Goal: Task Accomplishment & Management: Complete application form

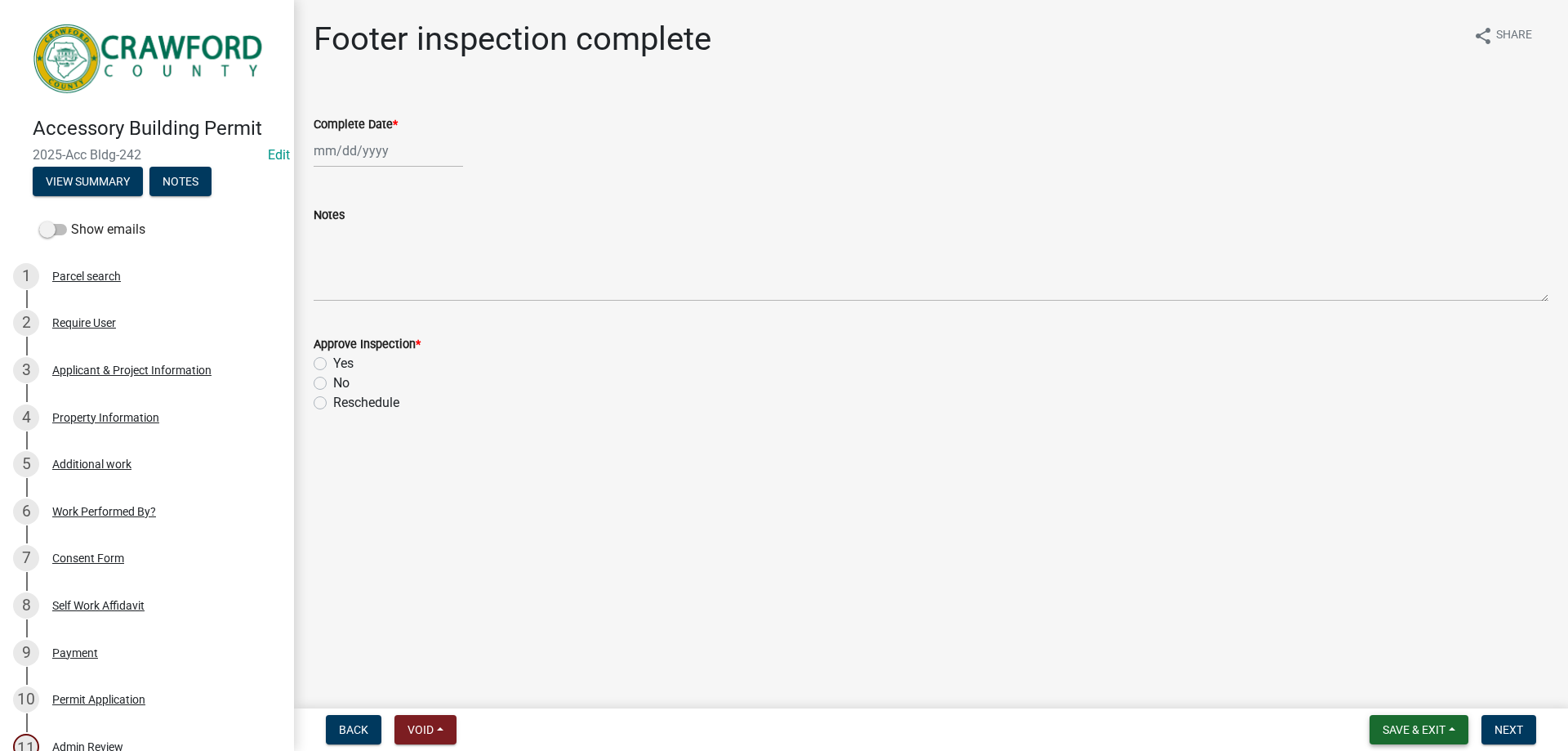
click at [1437, 725] on span "Save & Exit" at bounding box center [1414, 729] width 63 height 13
click at [1419, 692] on button "Save & Exit" at bounding box center [1403, 686] width 131 height 39
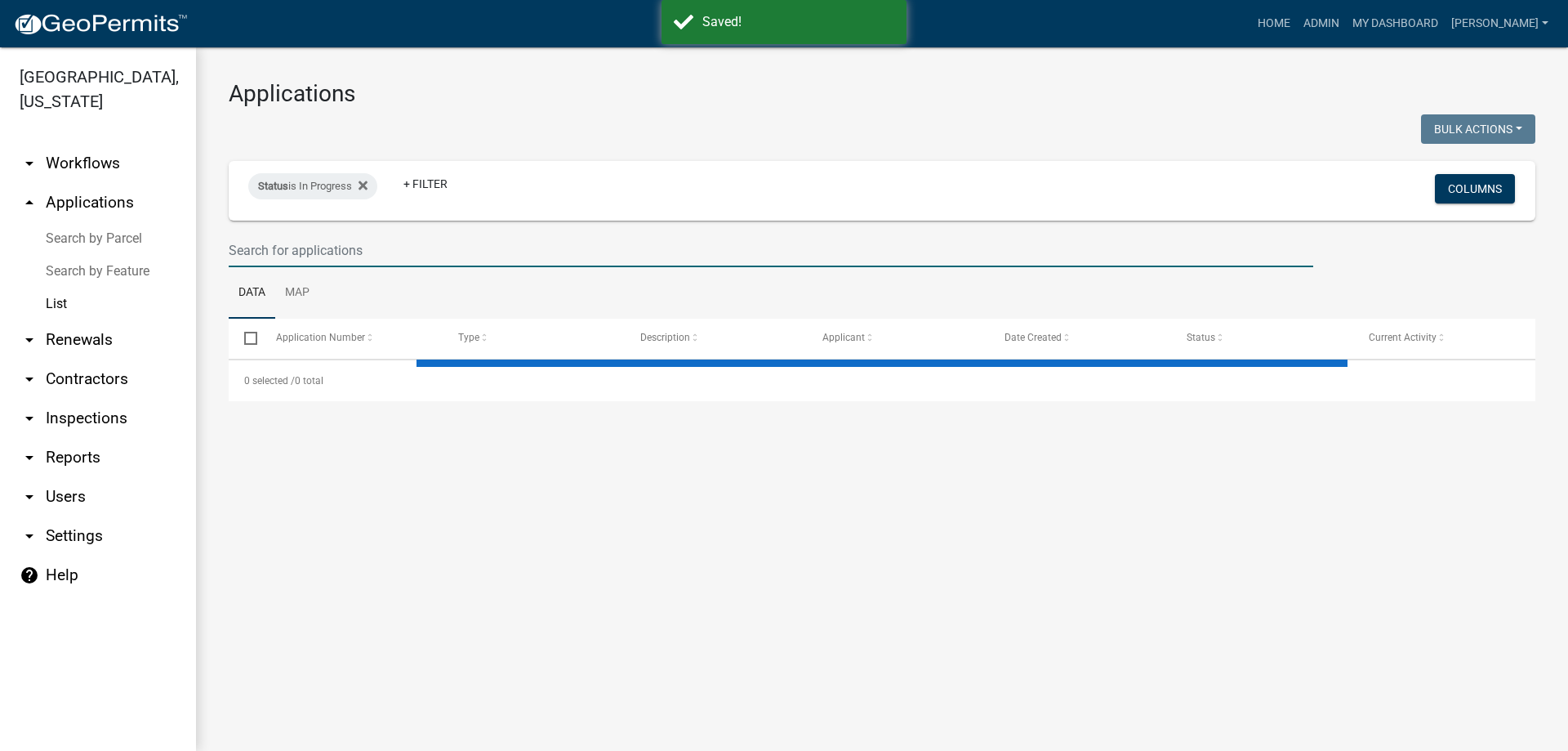
click at [356, 245] on input "text" at bounding box center [771, 250] width 1085 height 34
select select "3: 100"
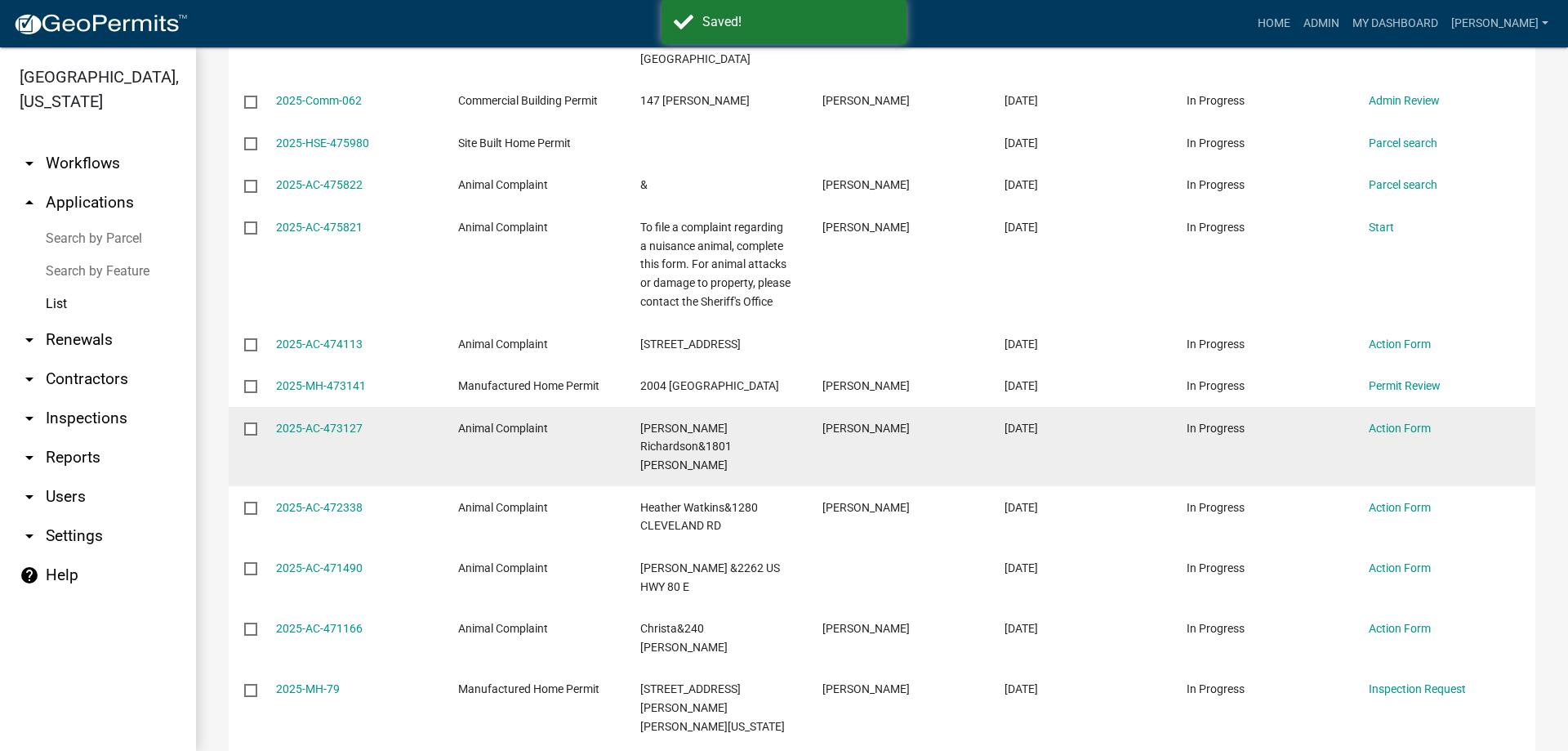
scroll to position [735, 0]
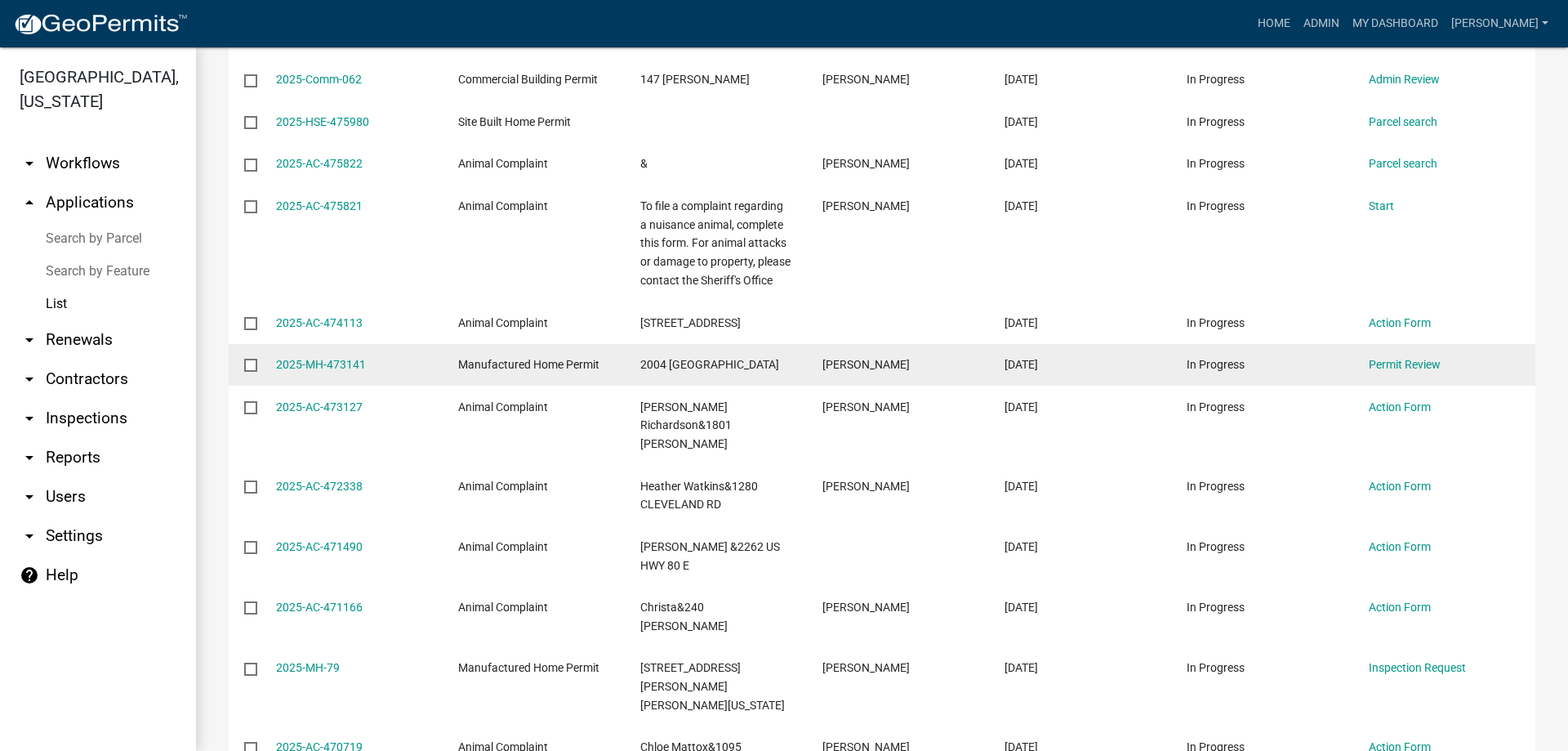
click at [556, 386] on datatable-body-cell "Manufactured Home Permit" at bounding box center [533, 365] width 182 height 42
click at [354, 371] on link "2025-MH-473141" at bounding box center [321, 364] width 90 height 13
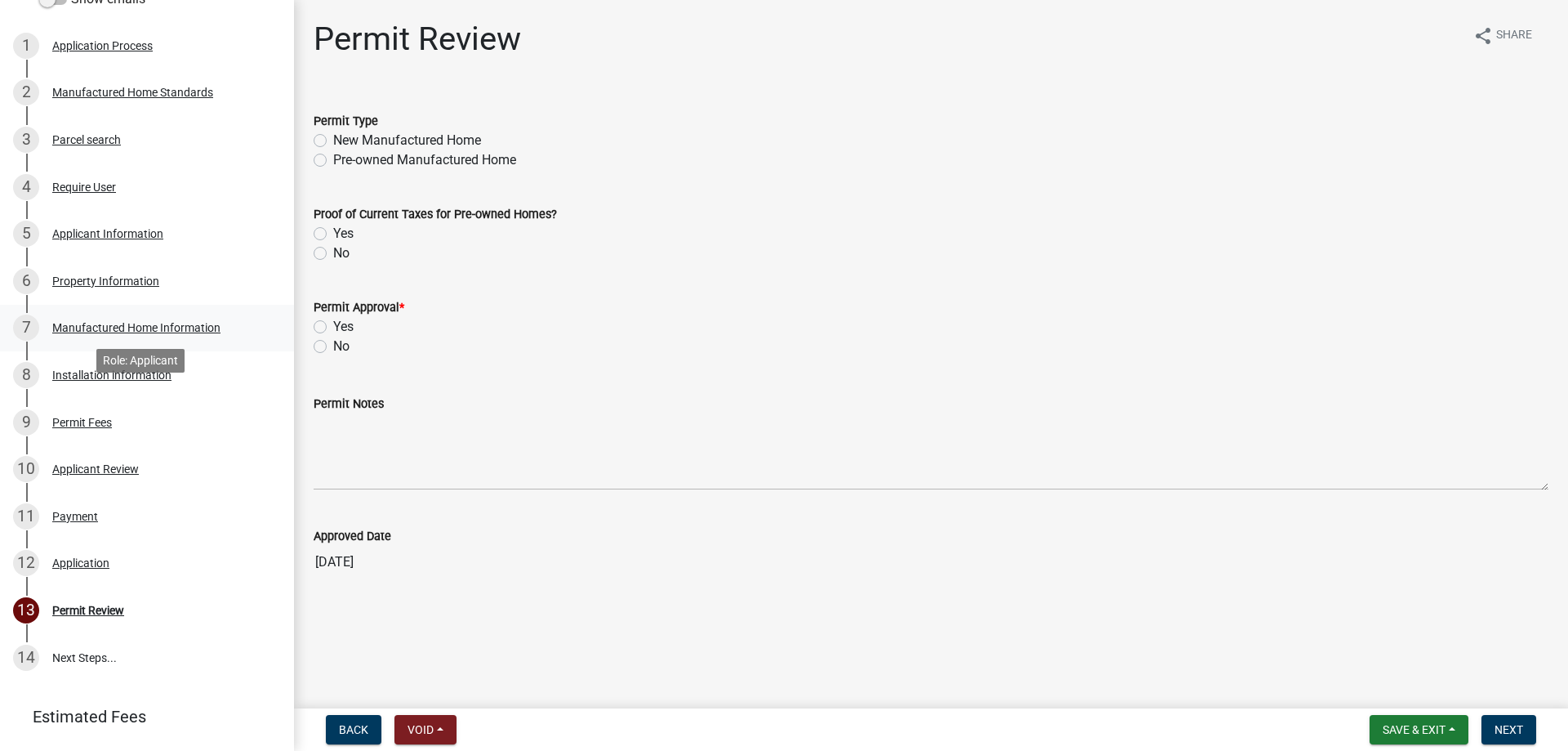
scroll to position [245, 0]
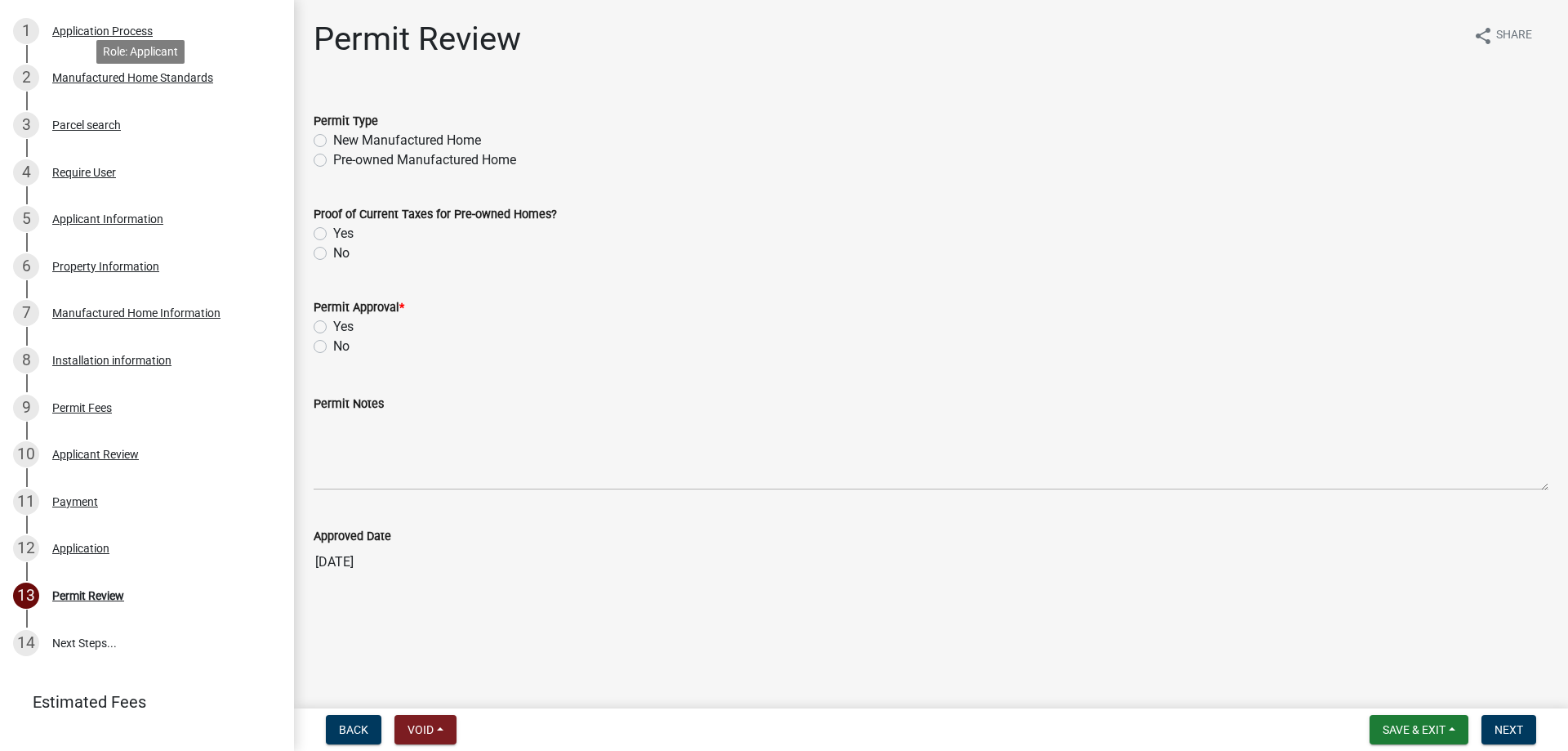
click at [184, 83] on div "Manufactured Home Standards" at bounding box center [133, 77] width 161 height 11
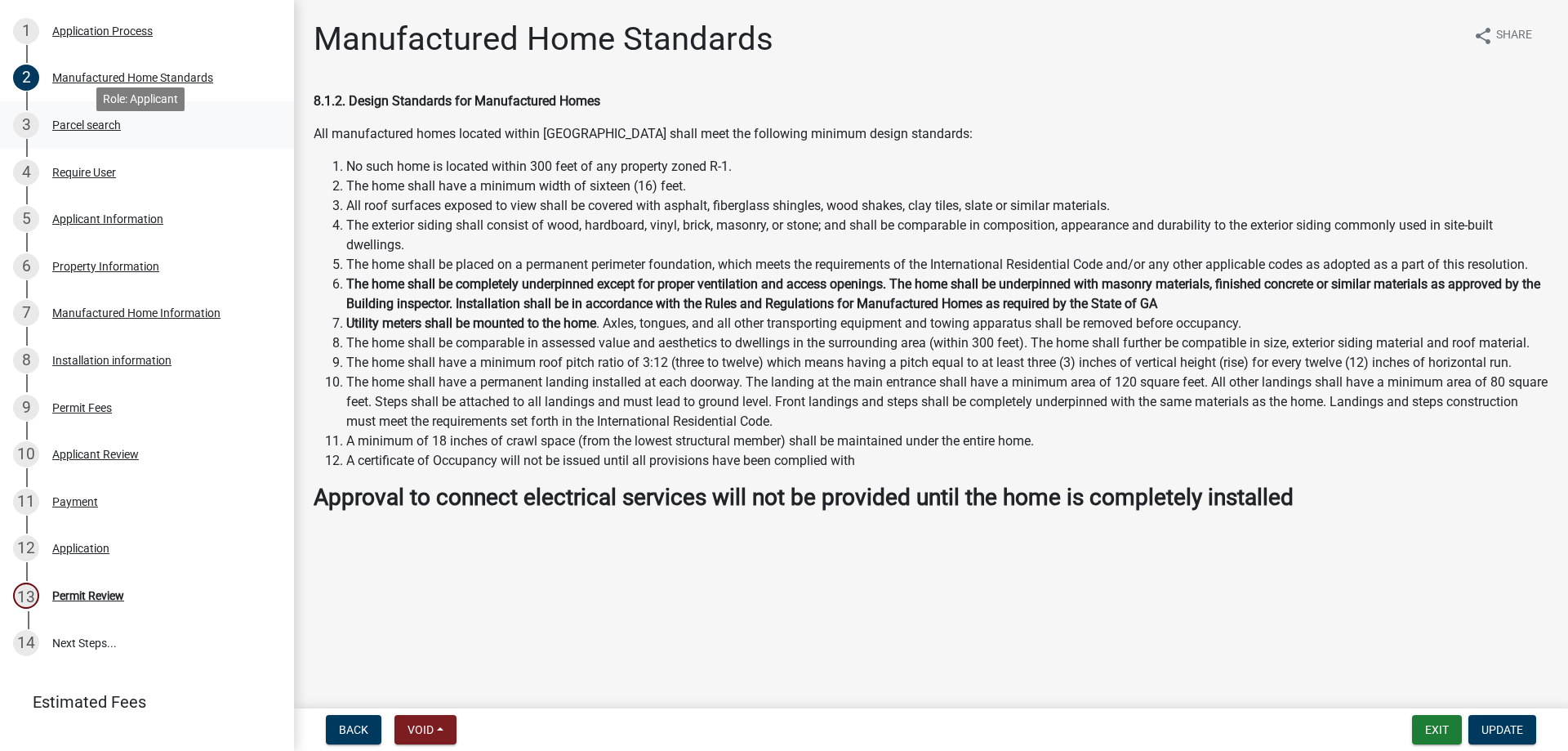
click at [152, 138] on div "3 Parcel search" at bounding box center [140, 125] width 255 height 26
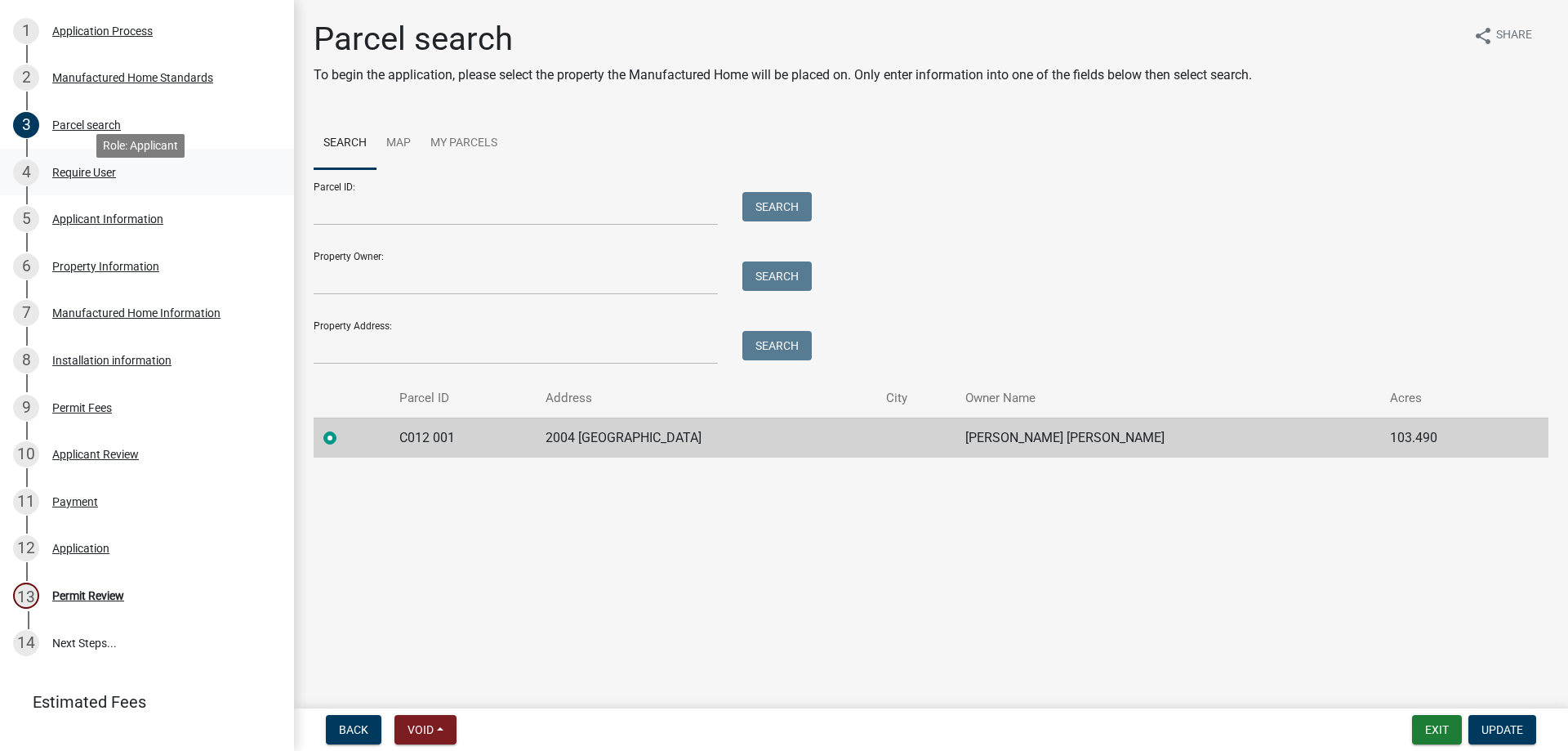
click at [136, 186] on div "4 Require User" at bounding box center [140, 173] width 255 height 26
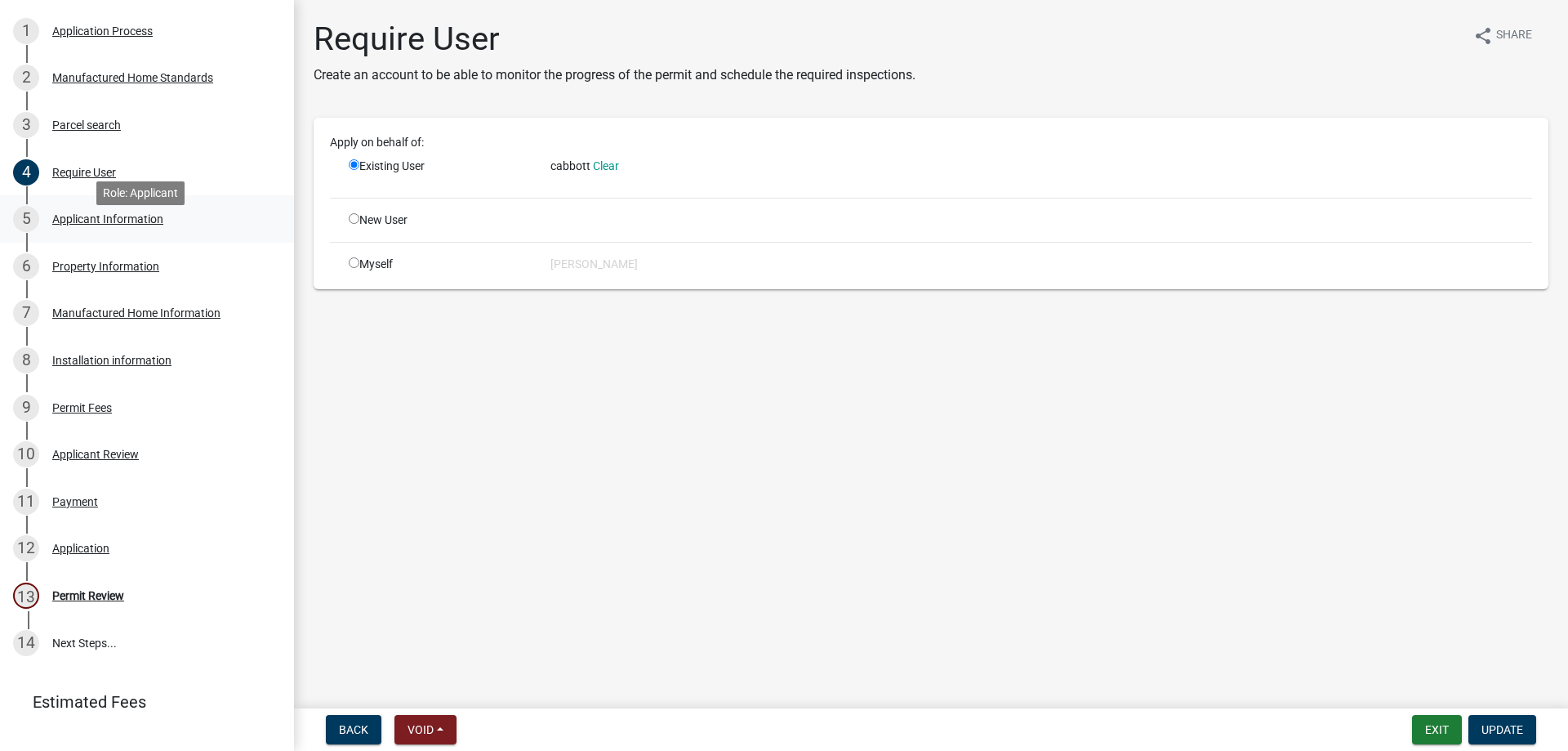
click at [138, 229] on div "5 Applicant Information" at bounding box center [140, 219] width 255 height 26
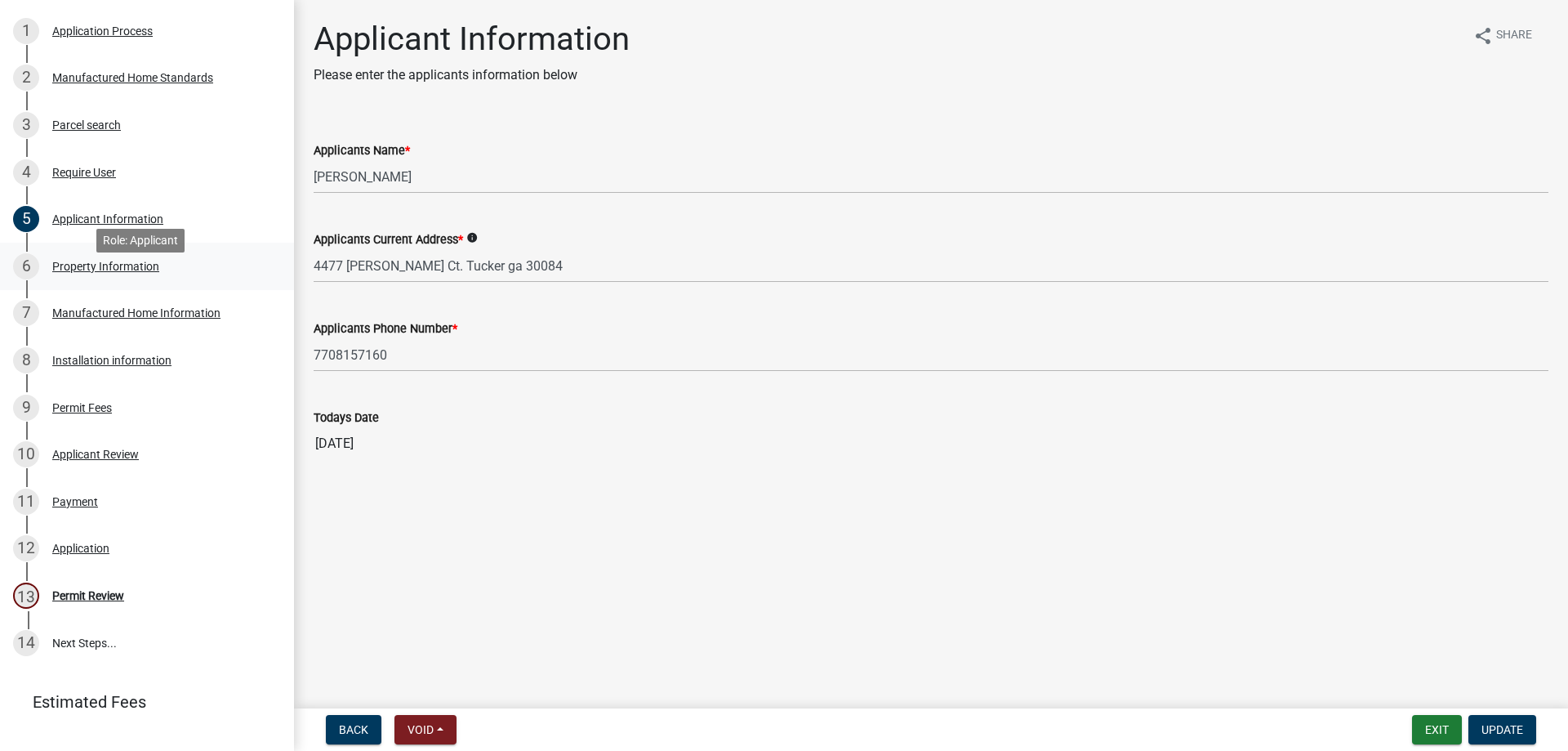
click at [139, 274] on div "6 Property Information" at bounding box center [140, 266] width 255 height 26
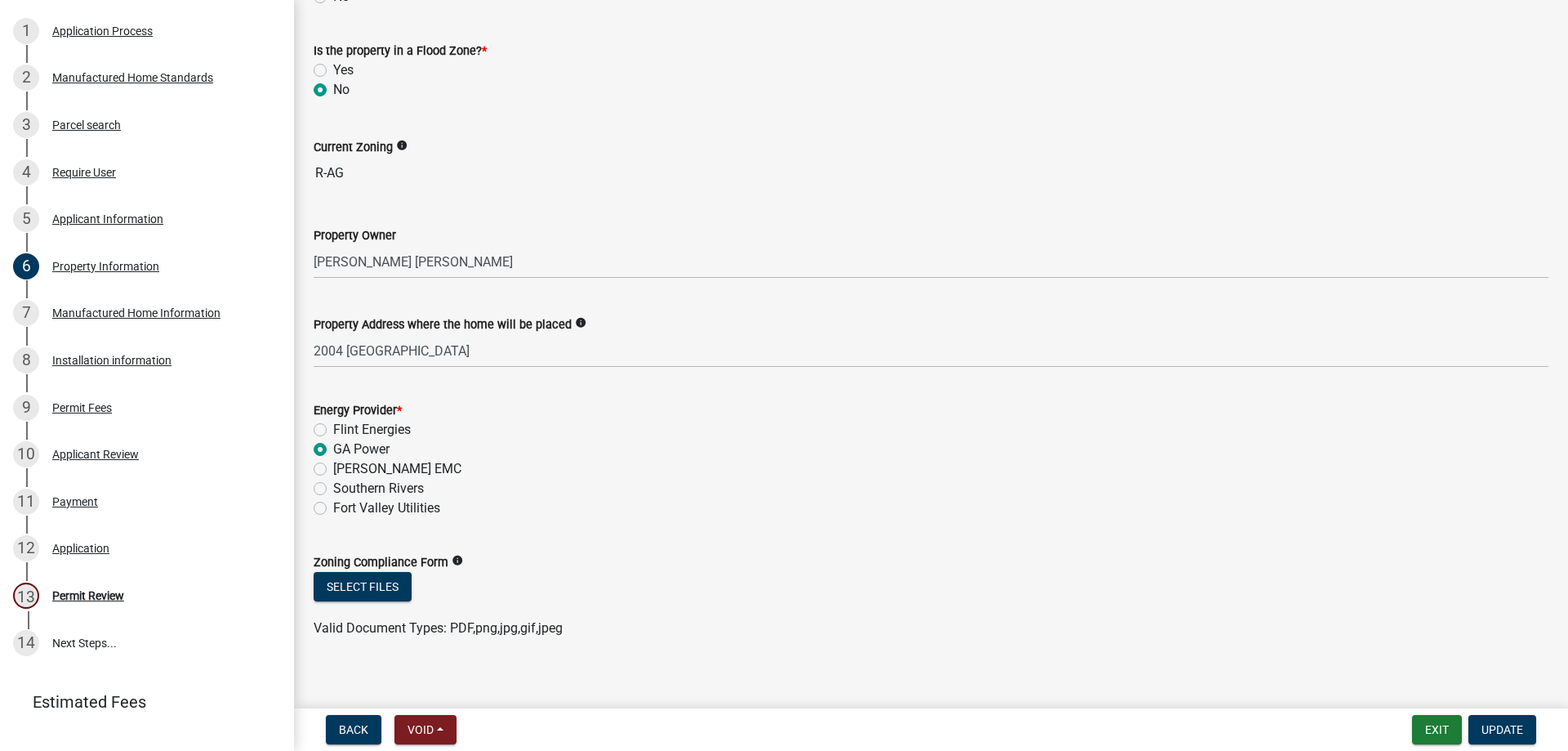
scroll to position [178, 0]
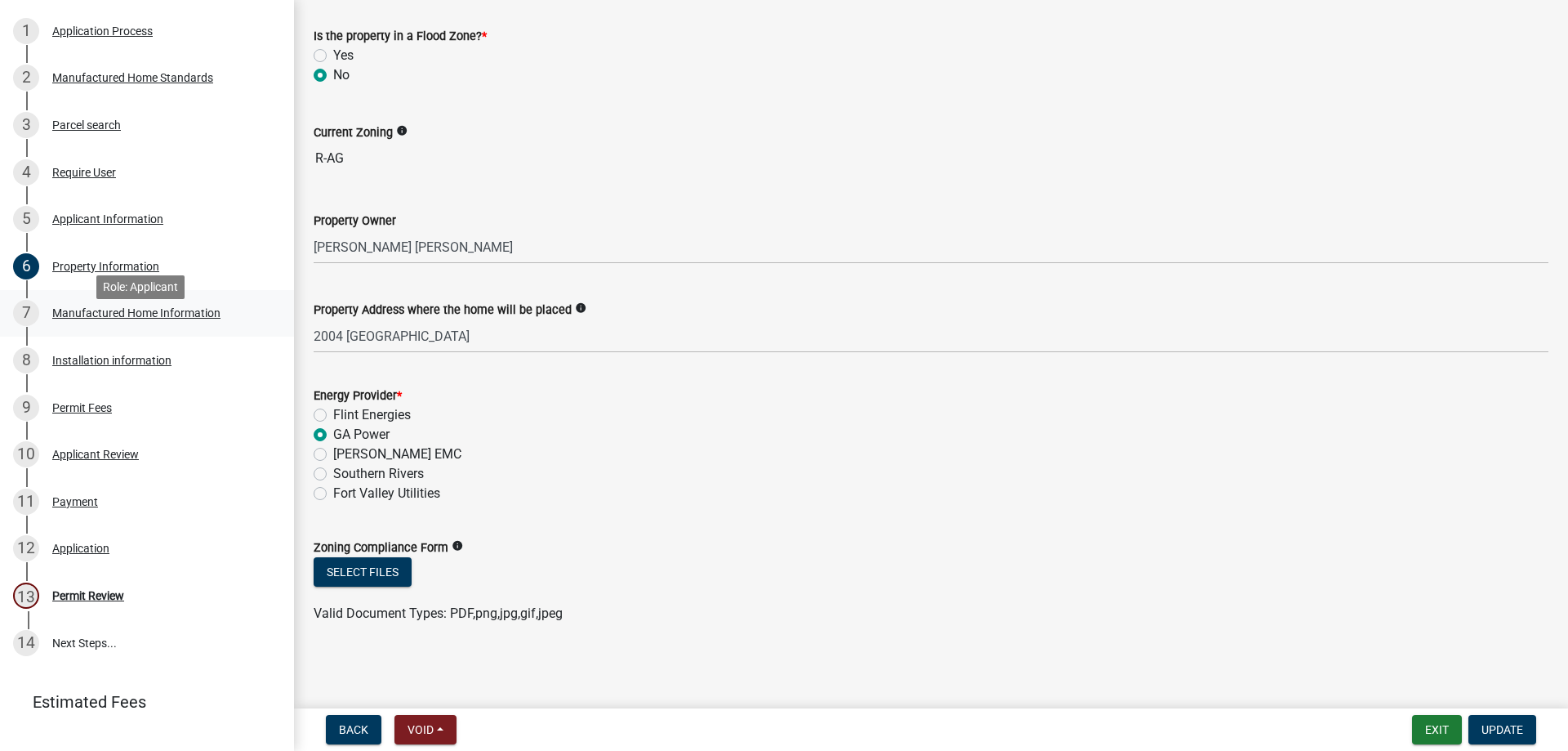
click at [149, 326] on div "7 Manufactured Home Information" at bounding box center [140, 313] width 255 height 26
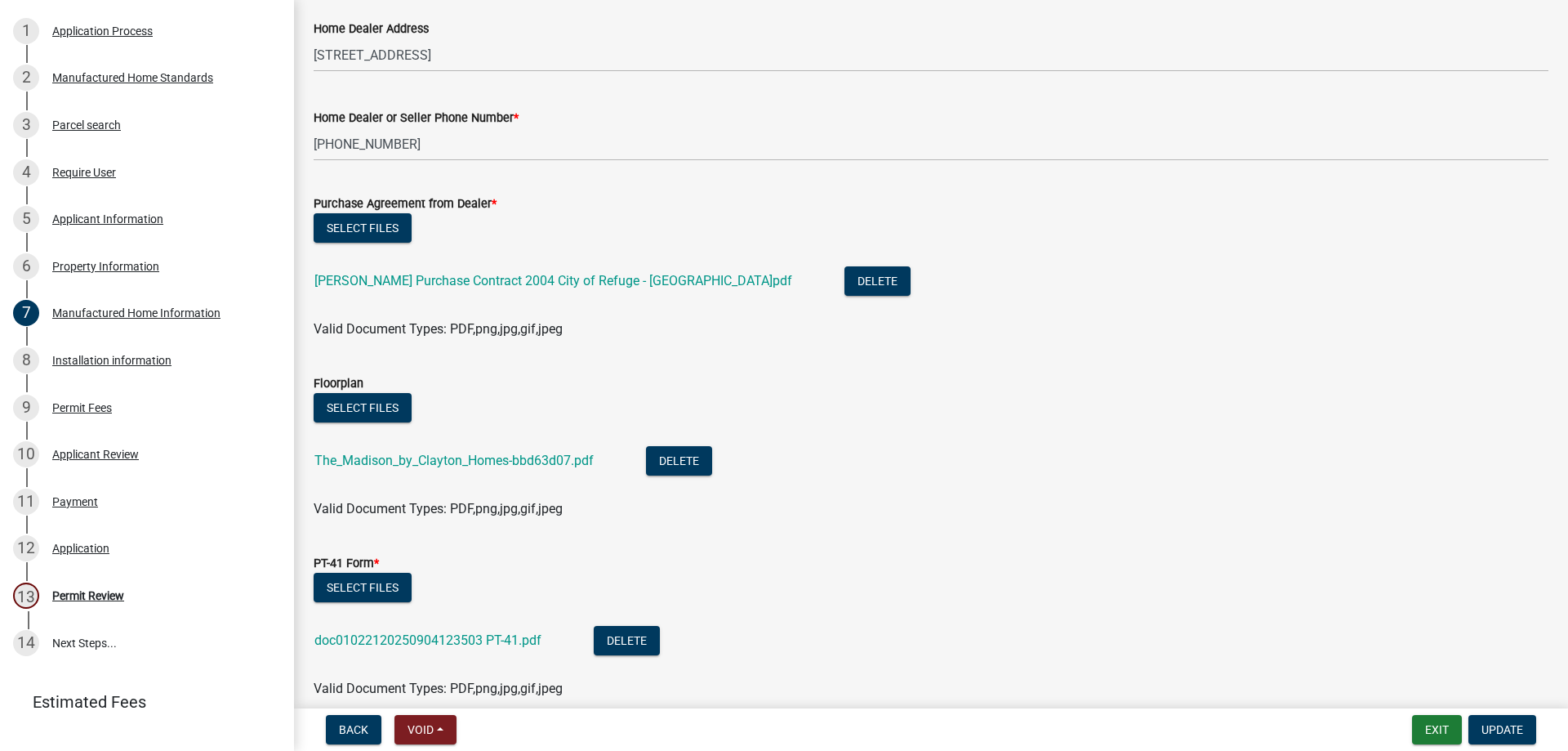
scroll to position [810, 0]
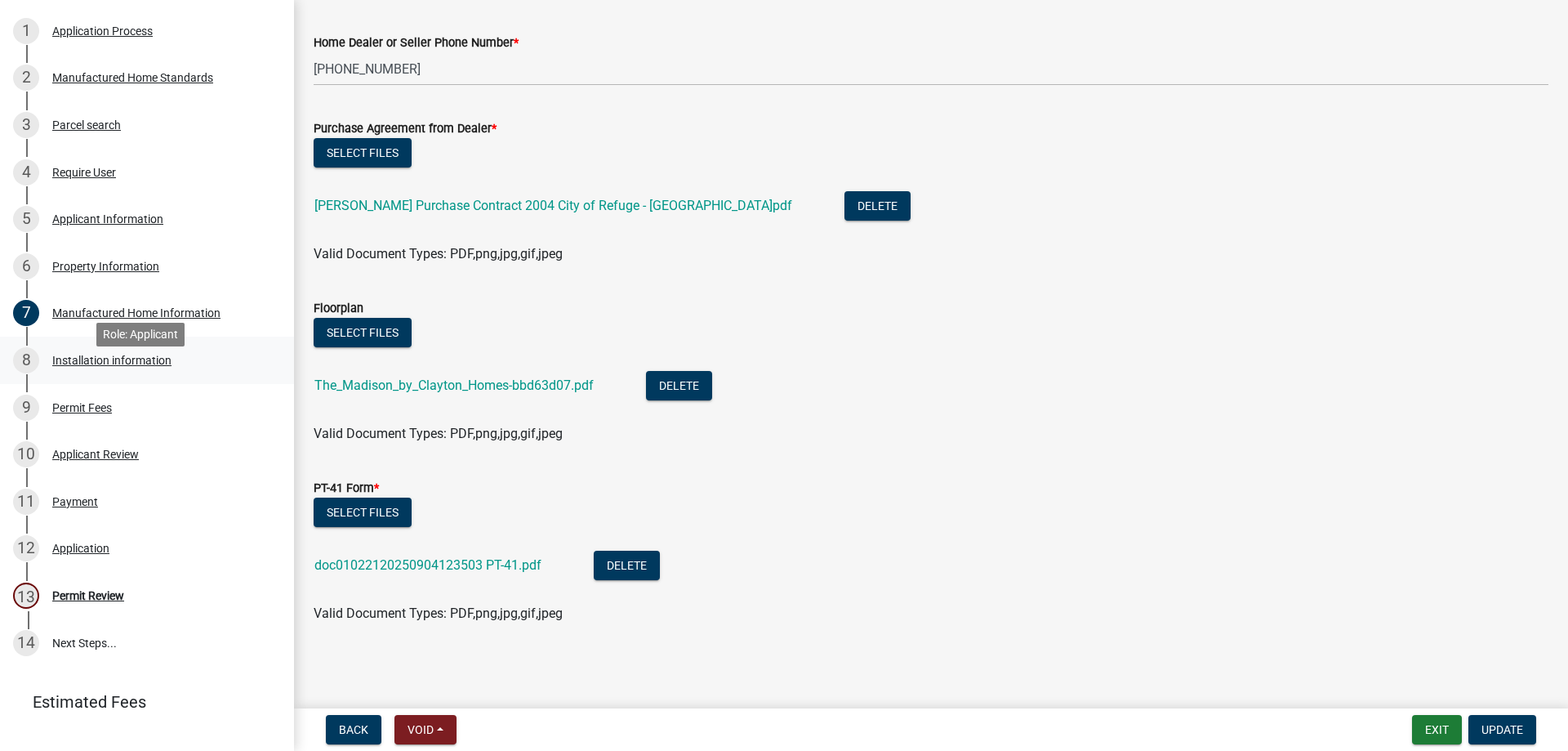
click at [70, 369] on div "8 Installation information" at bounding box center [140, 360] width 255 height 26
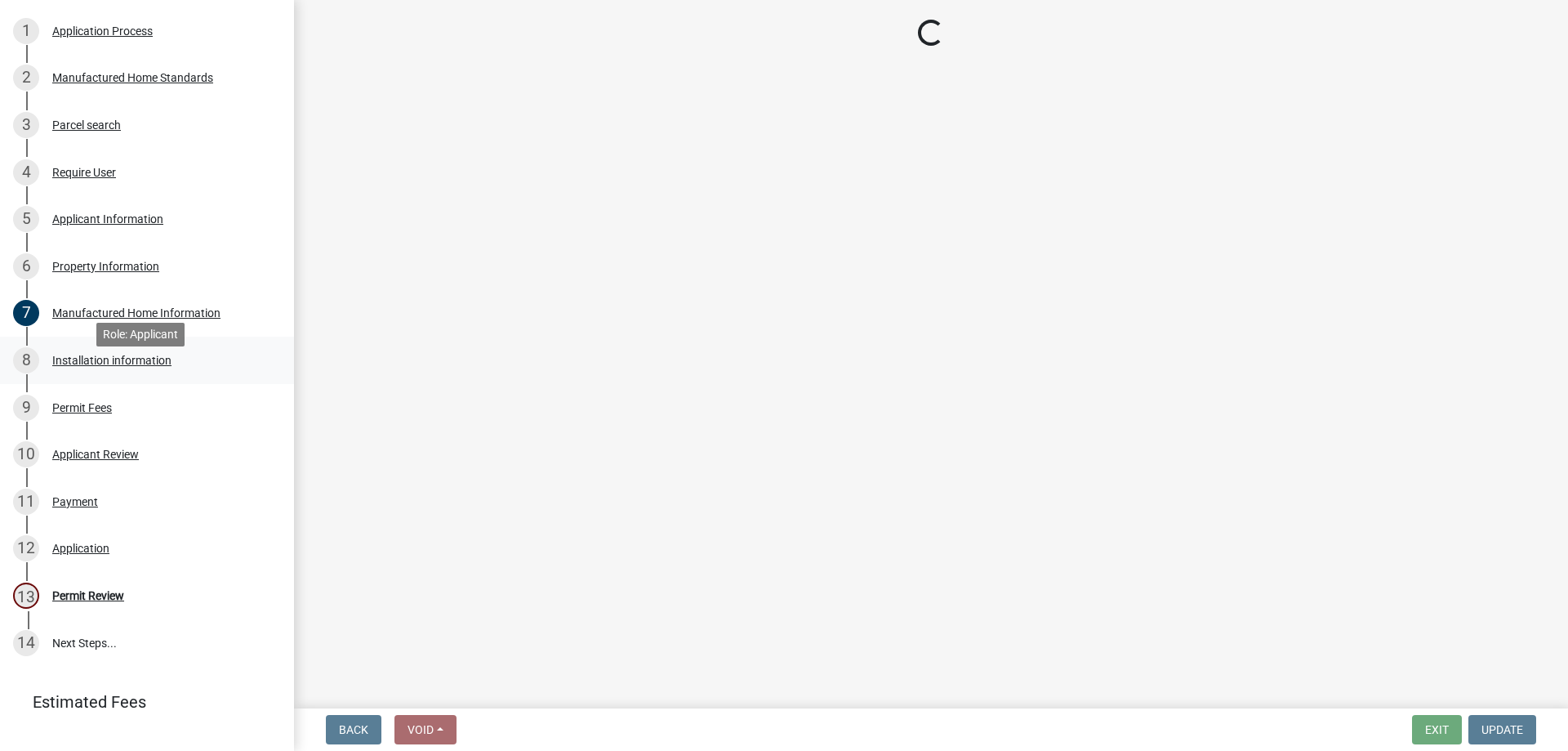
scroll to position [0, 0]
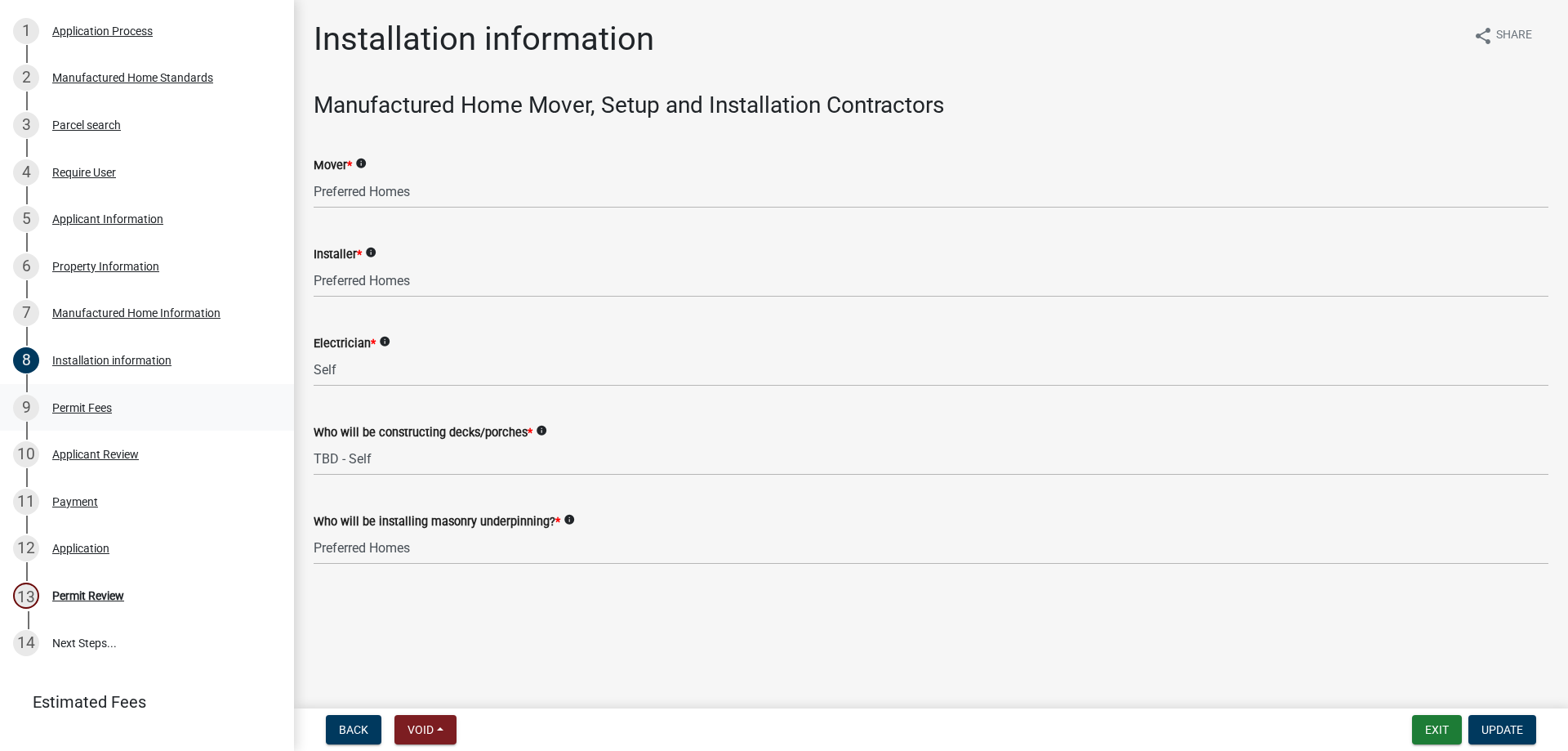
click at [114, 421] on div "9 Permit Fees" at bounding box center [140, 408] width 255 height 26
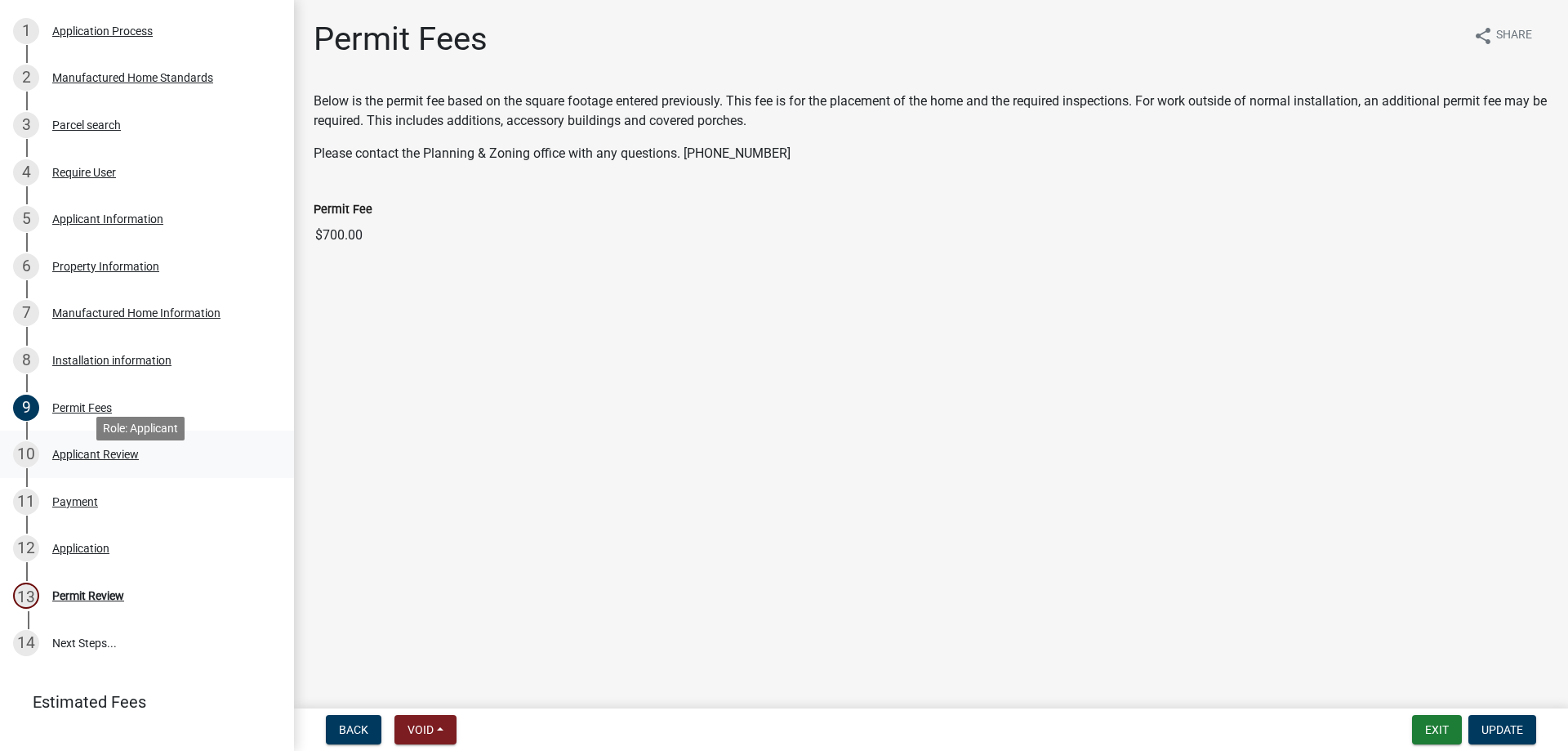
click at [206, 467] on div "10 Applicant Review" at bounding box center [140, 454] width 255 height 26
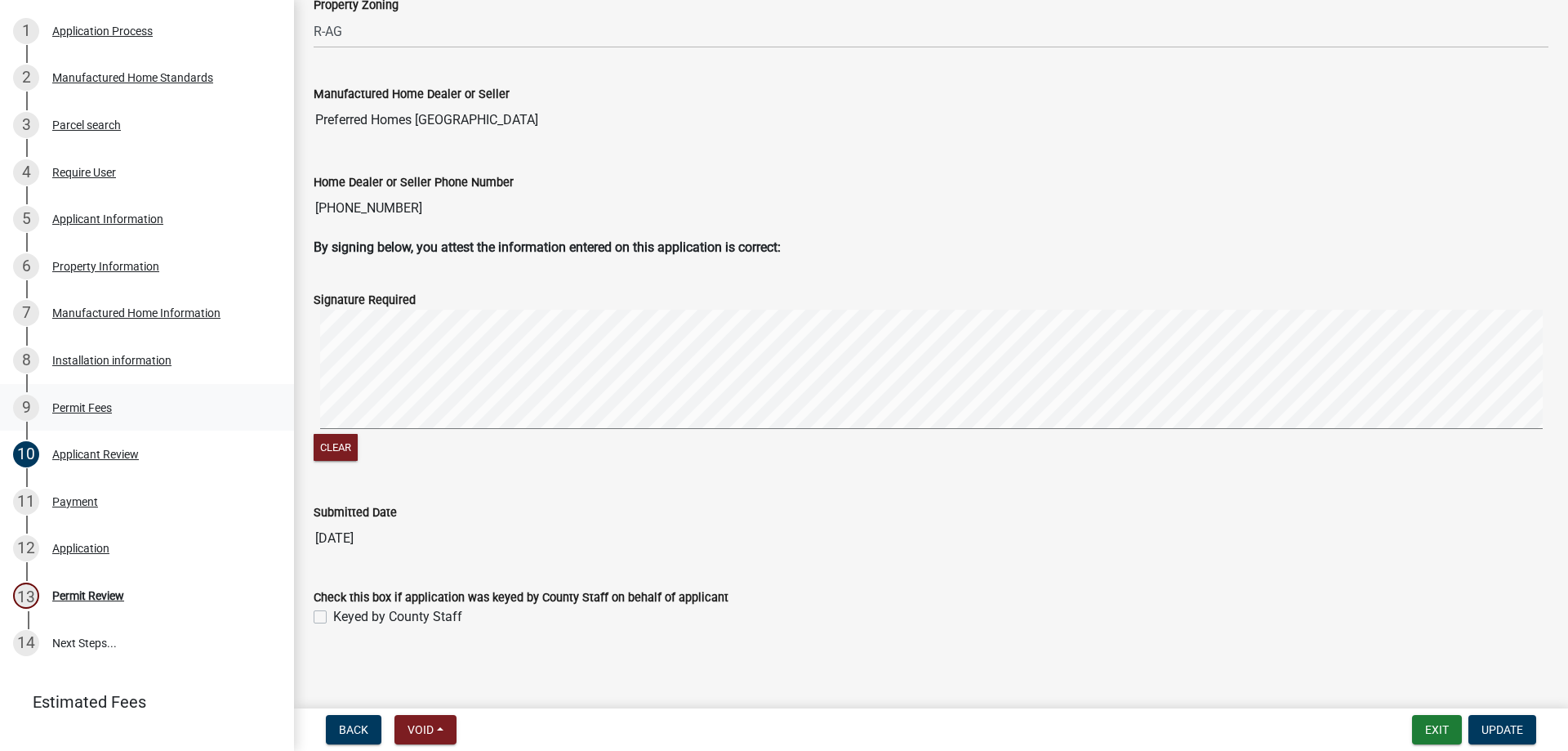
scroll to position [519, 0]
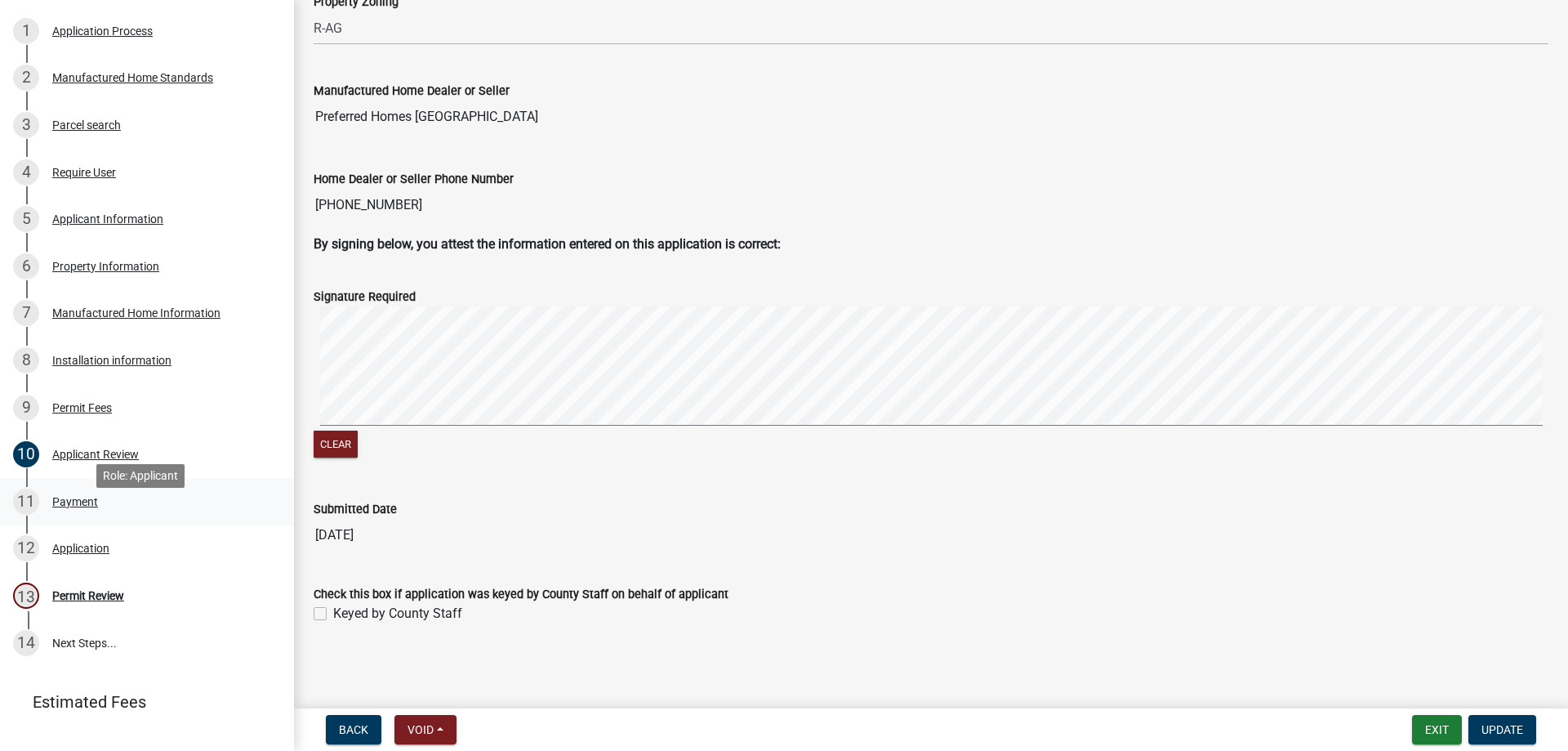
click at [89, 514] on div "11 Payment" at bounding box center [140, 501] width 255 height 26
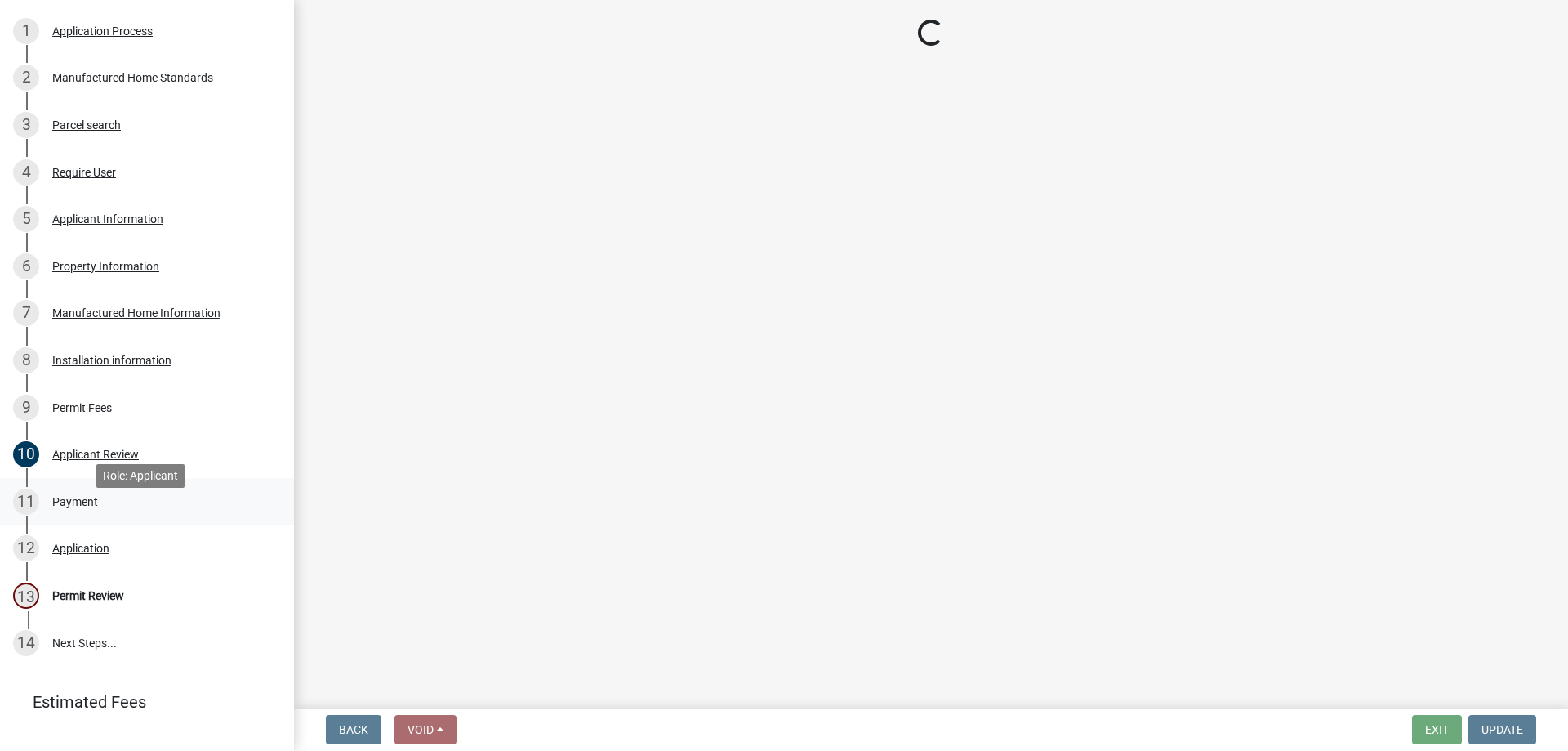
scroll to position [0, 0]
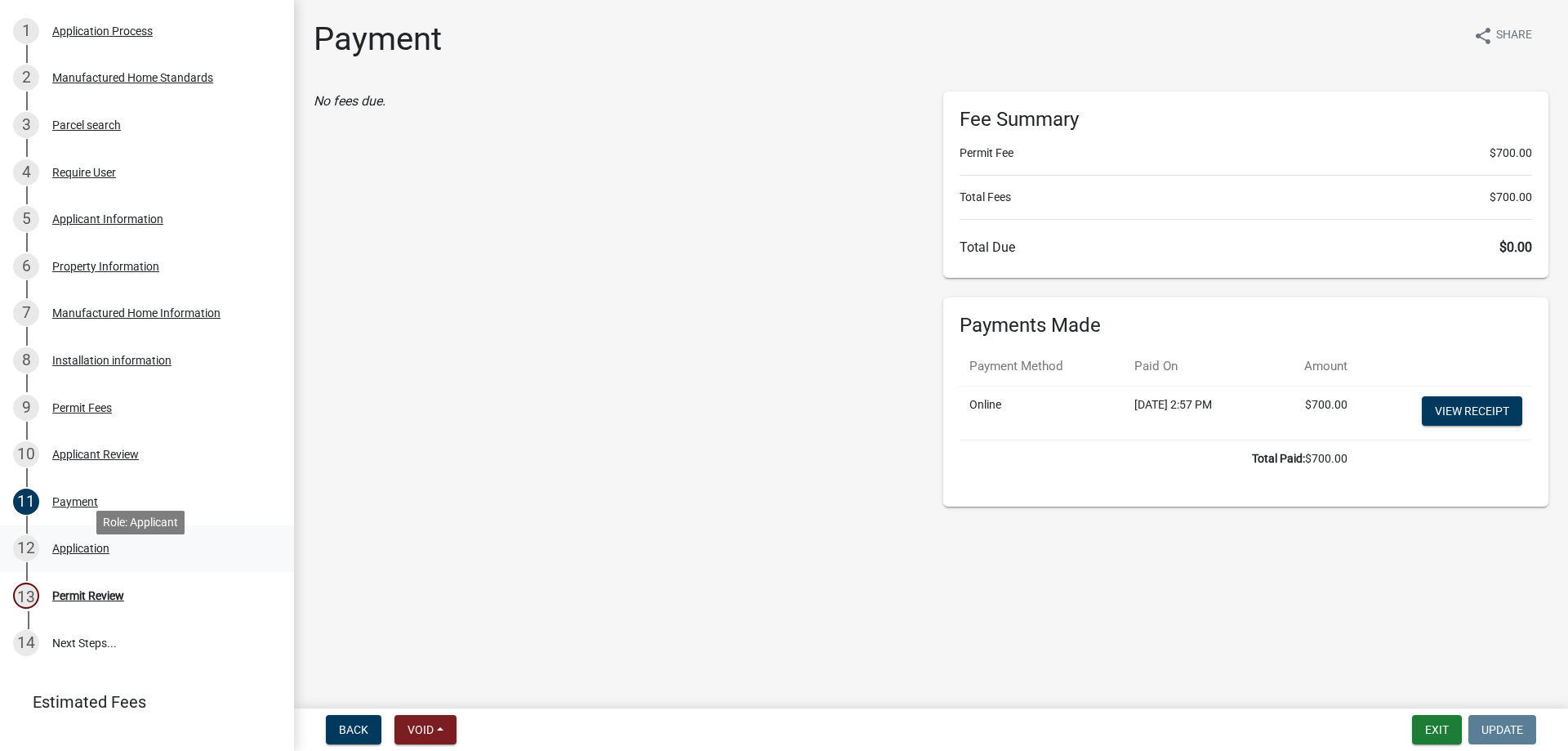
click at [91, 554] on div "Application" at bounding box center [81, 547] width 57 height 11
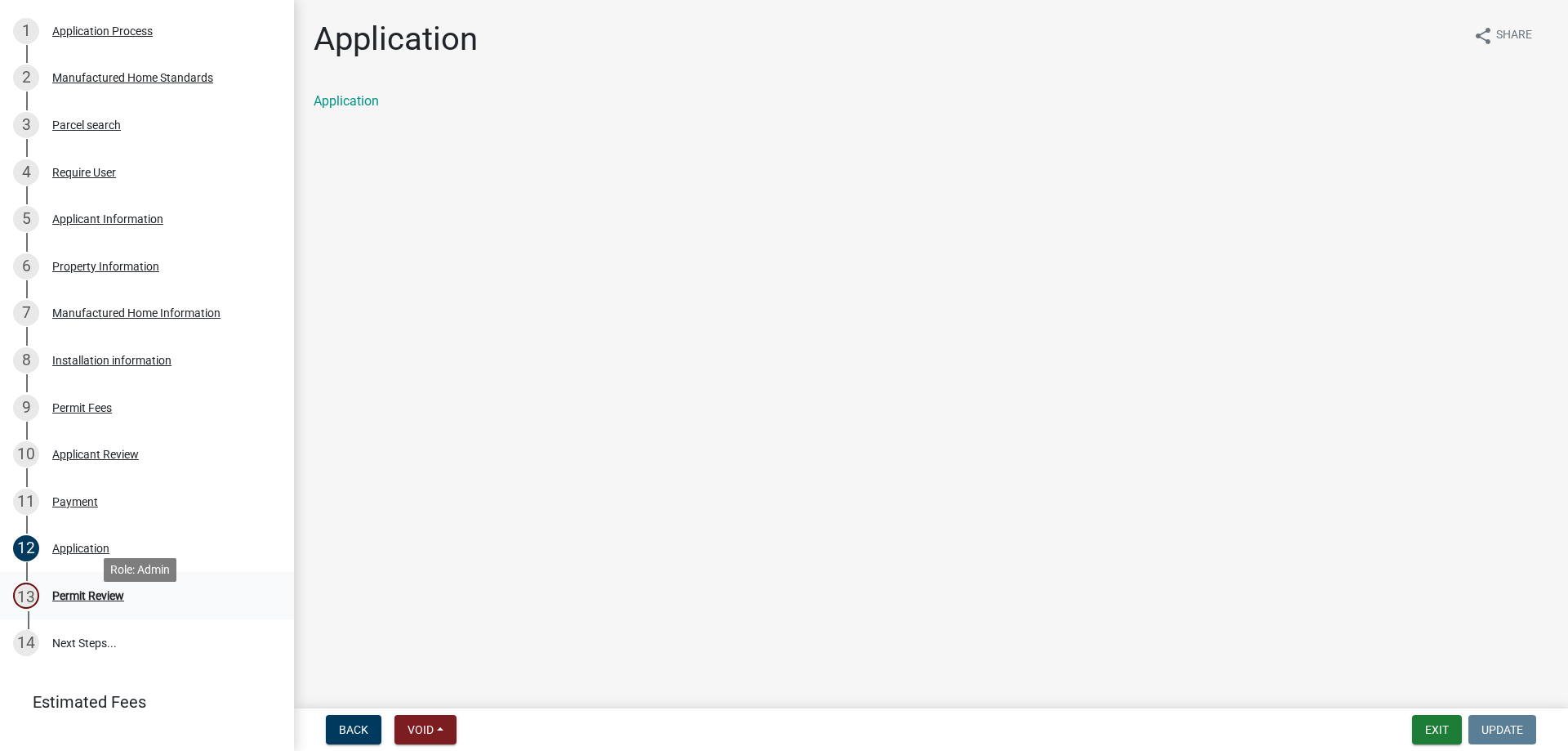
click at [88, 609] on div "13 Permit Review" at bounding box center [140, 596] width 255 height 26
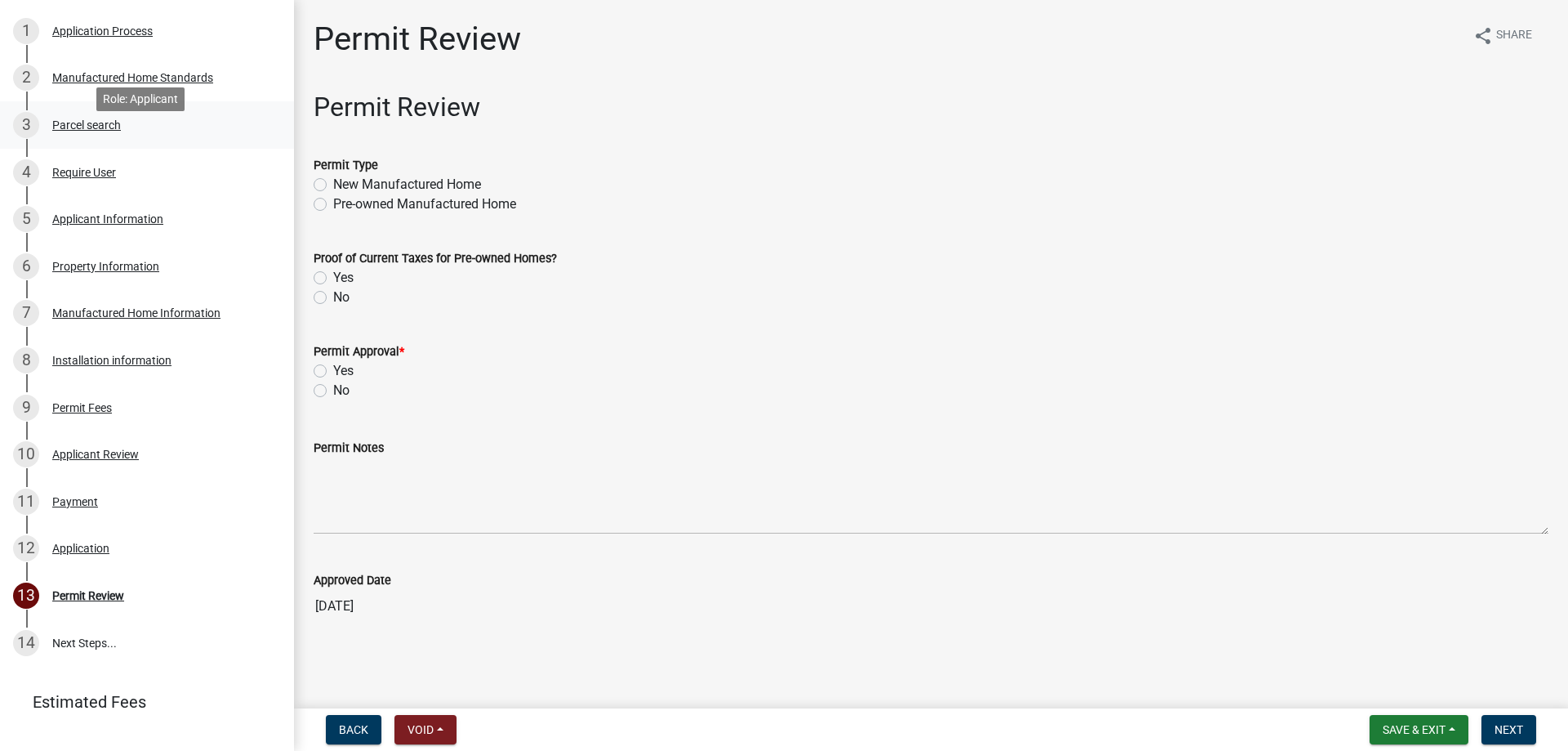
click at [157, 148] on link "3 Parcel search" at bounding box center [147, 125] width 294 height 48
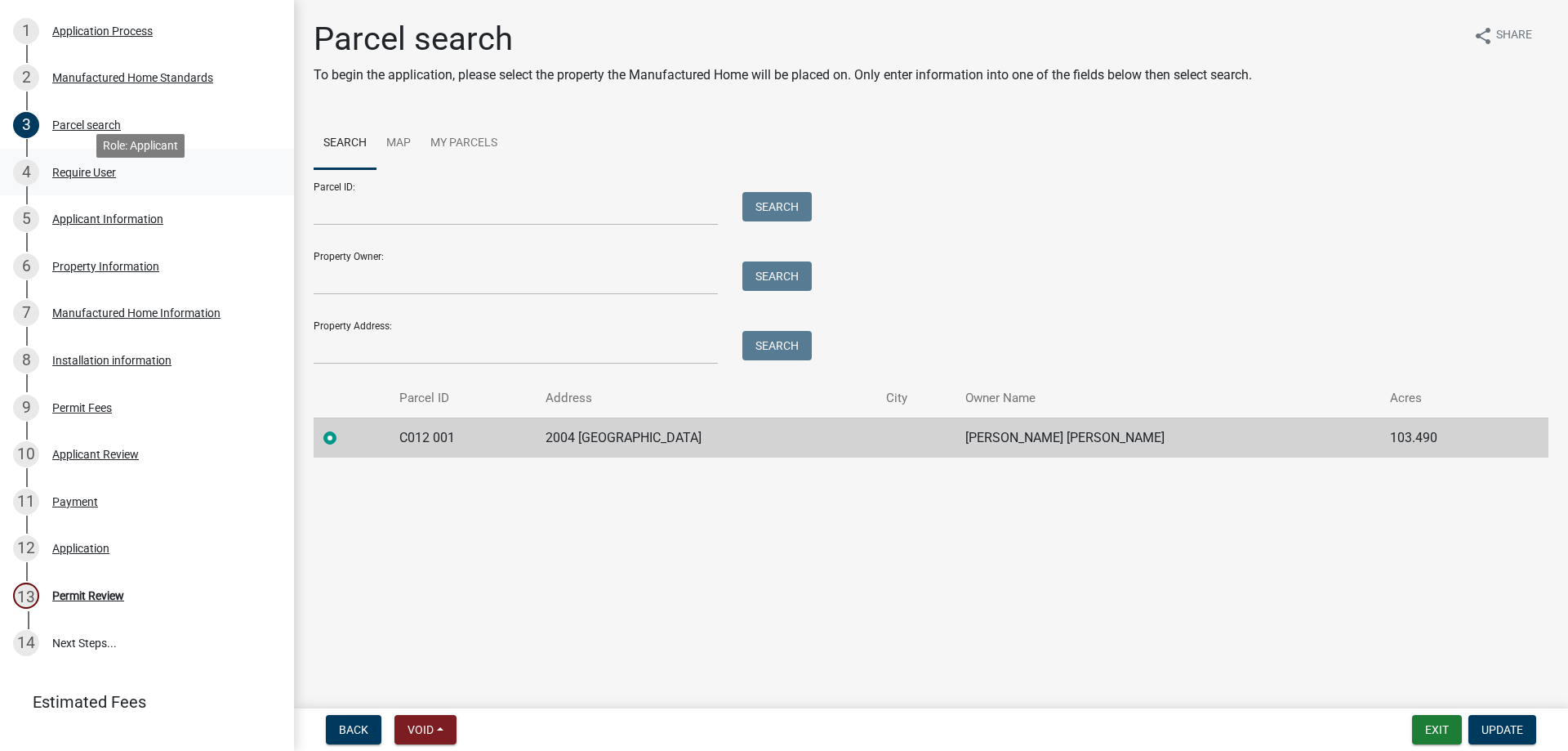
click at [147, 186] on div "4 Require User" at bounding box center [140, 173] width 255 height 26
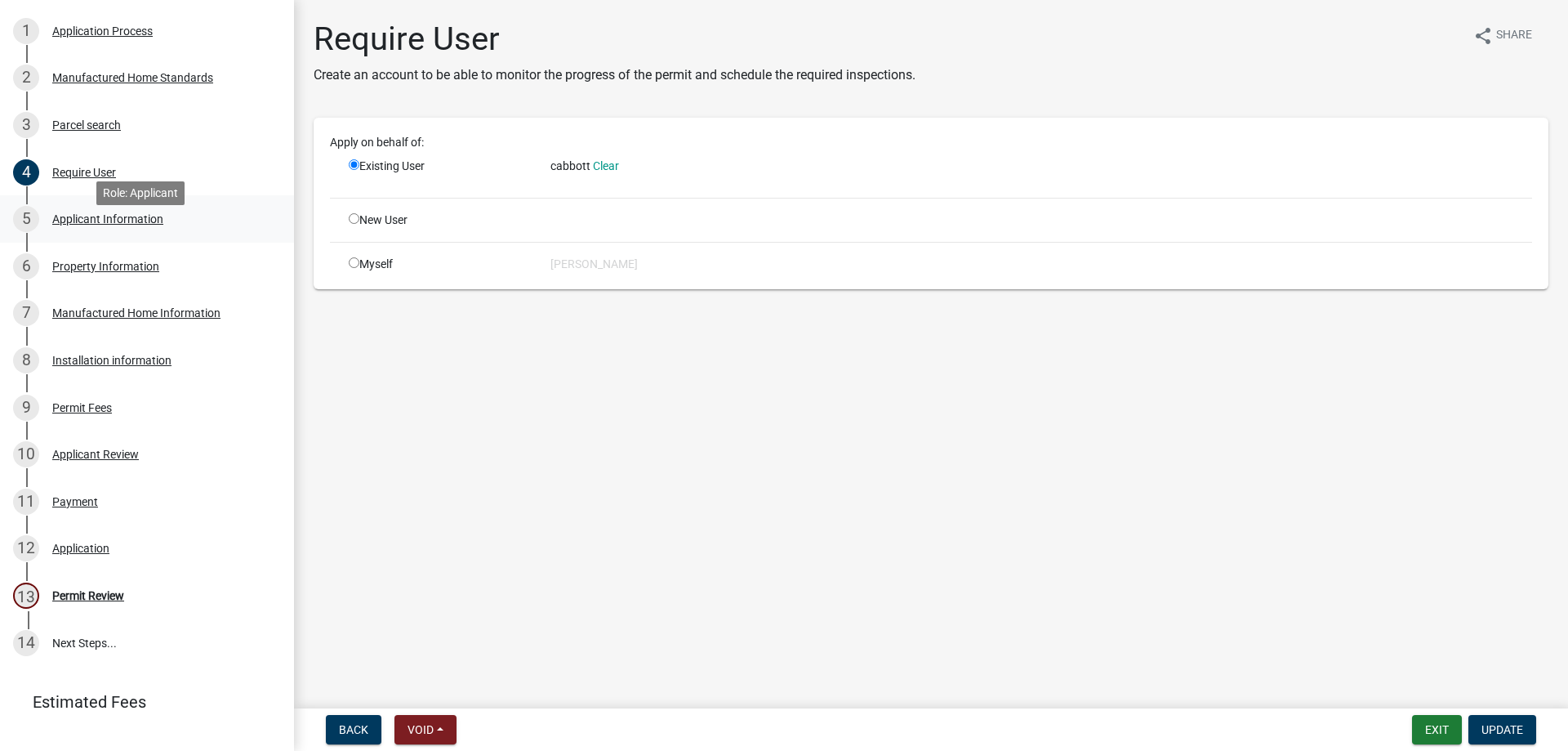
click at [152, 220] on link "5 Applicant Information" at bounding box center [147, 219] width 294 height 48
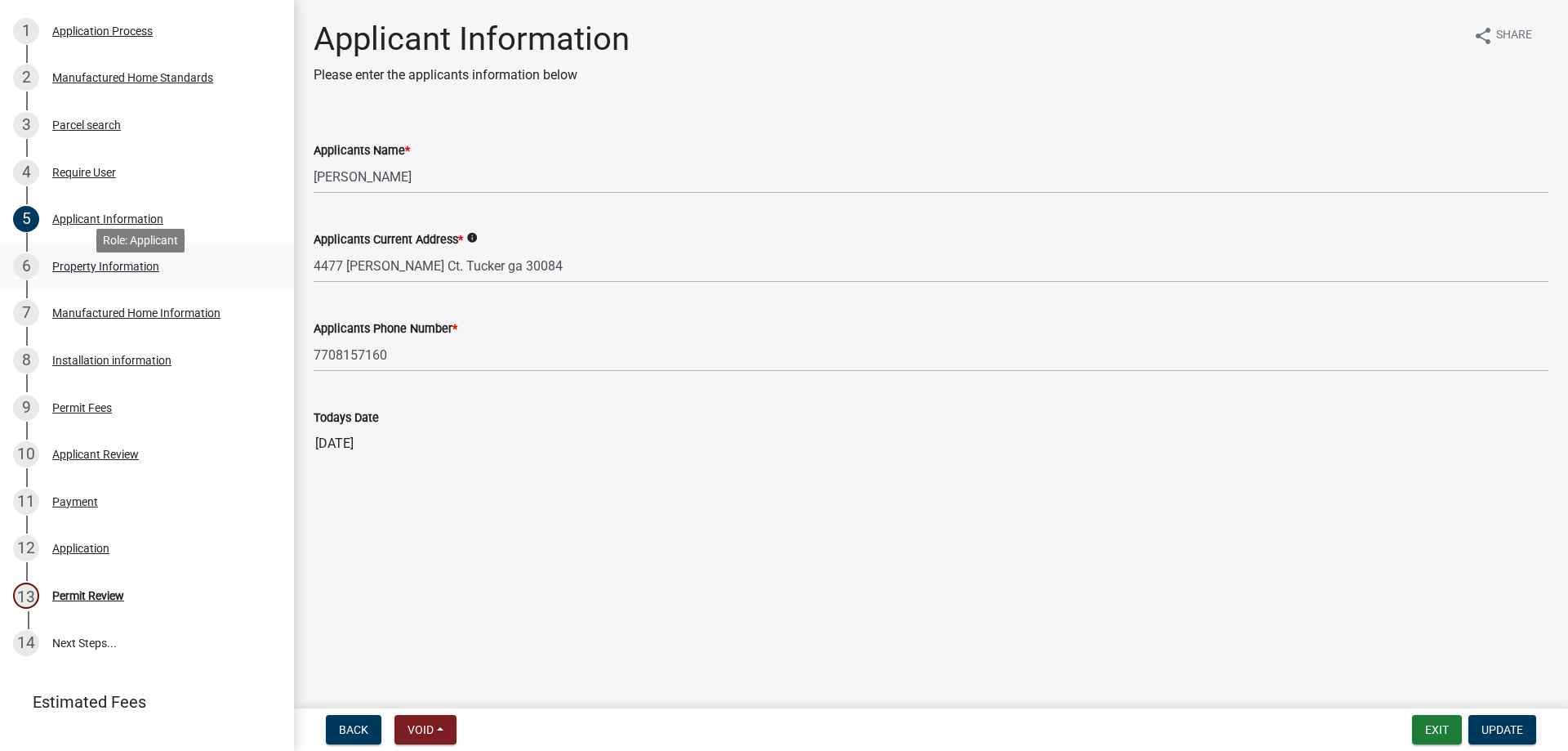
click at [154, 273] on div "6 Property Information" at bounding box center [140, 266] width 255 height 26
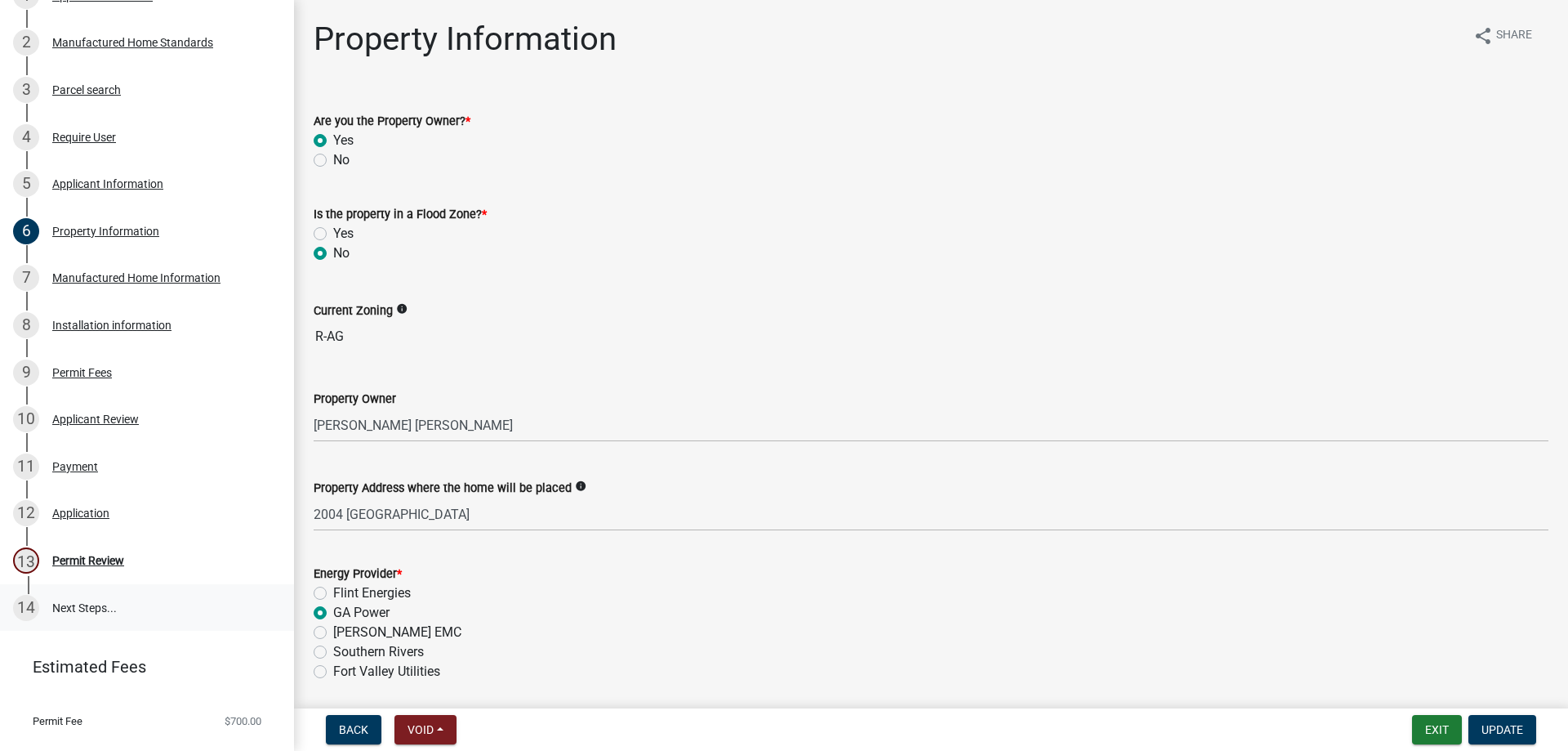
scroll to position [331, 0]
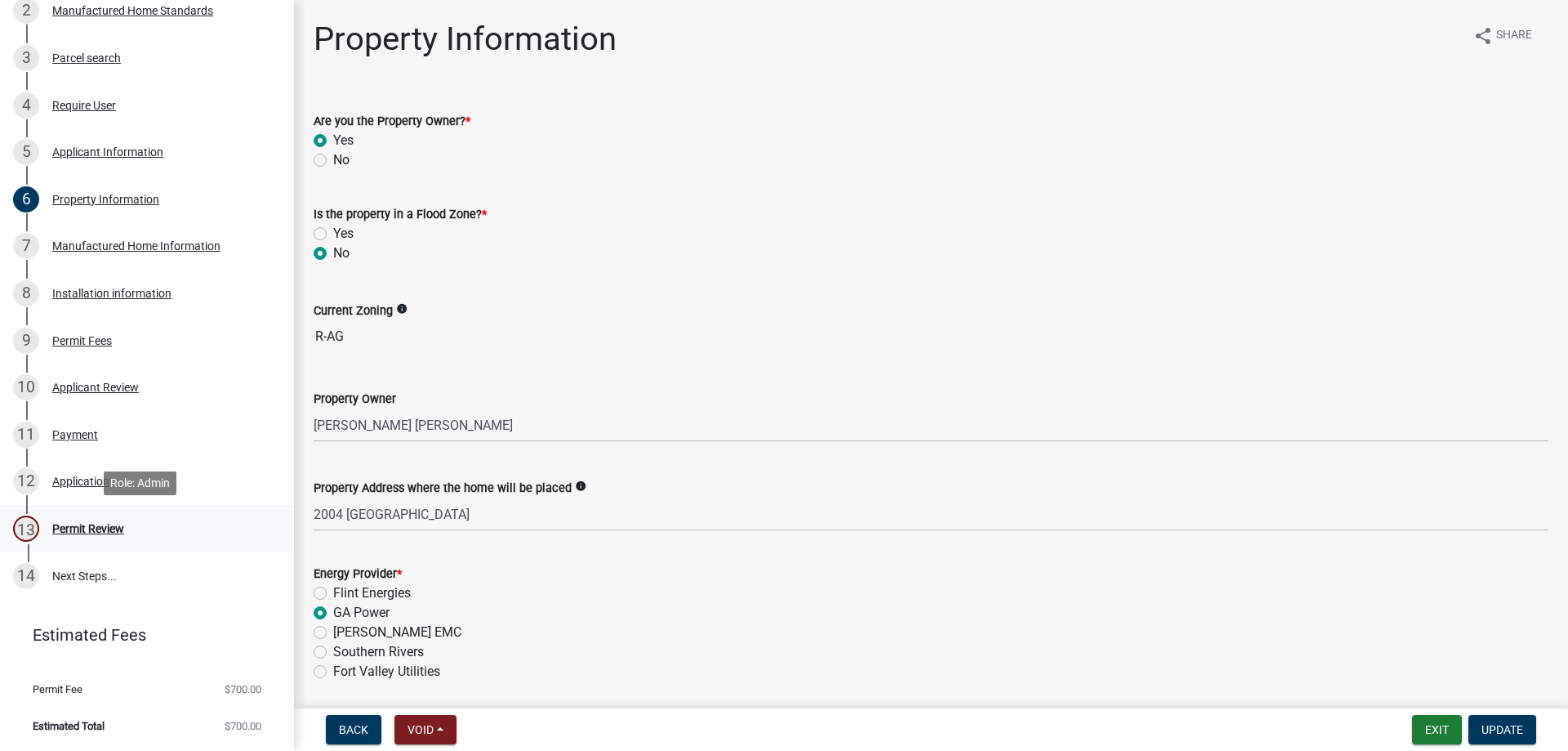
click at [105, 518] on div "13 Permit Review" at bounding box center [140, 528] width 255 height 26
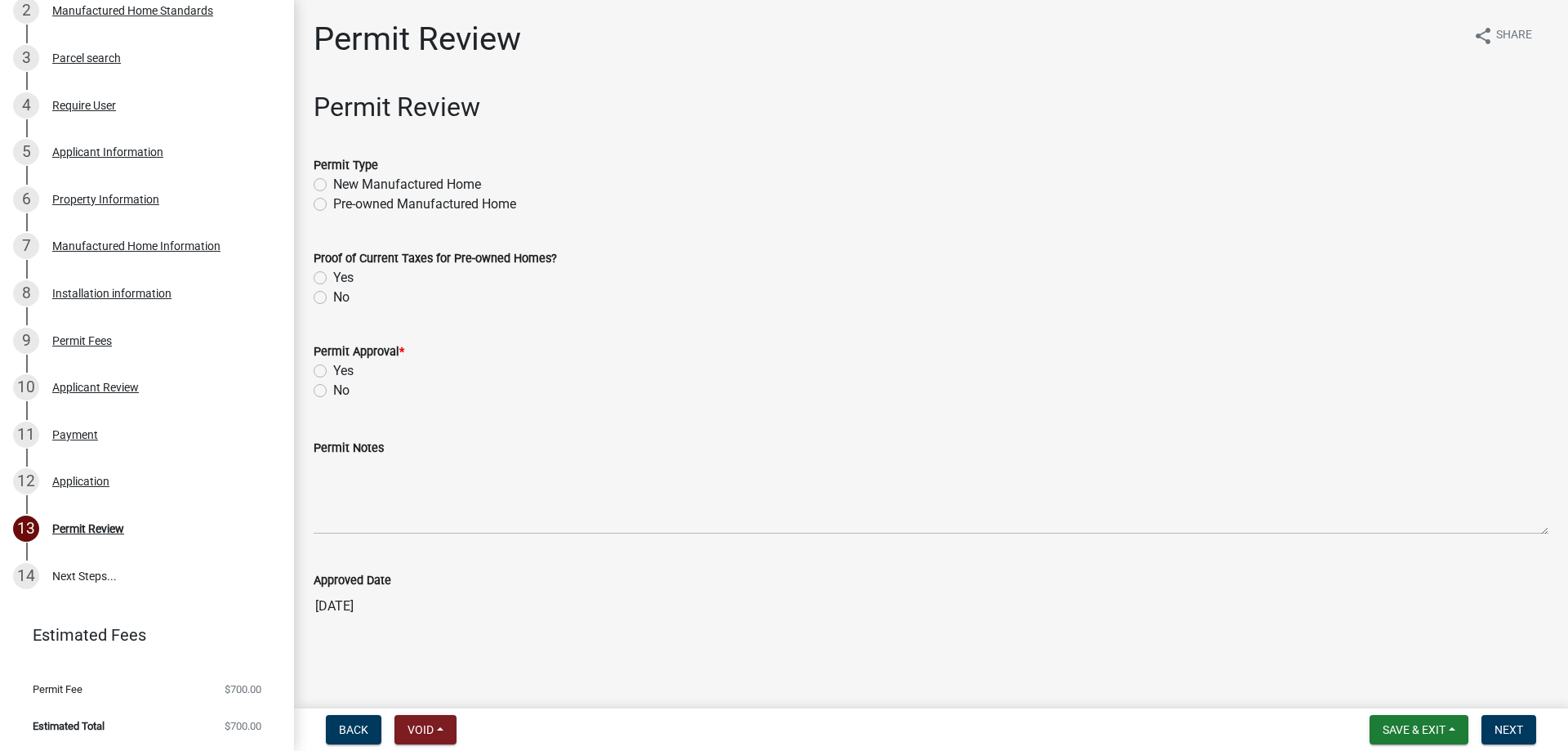
click at [312, 182] on div "Permit Type New Manufactured Home Pre-owned Manufactured Home" at bounding box center [931, 174] width 1259 height 78
click at [333, 184] on label "New Manufactured Home" at bounding box center [407, 185] width 147 height 20
click at [333, 184] on input "New Manufactured Home" at bounding box center [338, 180] width 10 height 10
radio input "true"
click at [313, 288] on div "Proof of Current Taxes for Pre-owned Homes? Yes No" at bounding box center [931, 268] width 1259 height 78
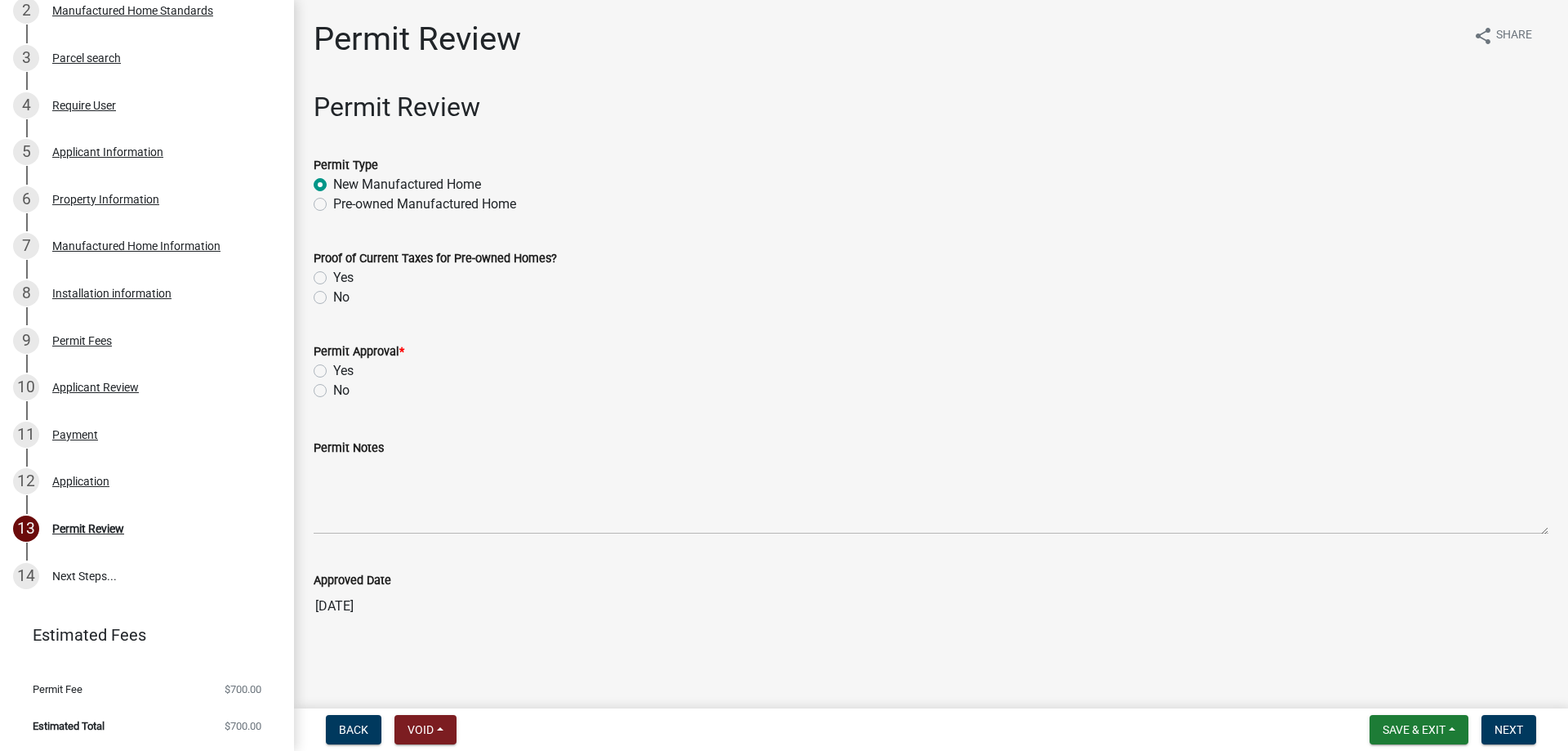
click at [333, 301] on label "No" at bounding box center [341, 297] width 16 height 20
click at [333, 298] on input "No" at bounding box center [338, 293] width 10 height 10
radio input "true"
click at [333, 369] on label "Yes" at bounding box center [343, 370] width 21 height 20
click at [333, 369] on input "Yes" at bounding box center [338, 366] width 10 height 10
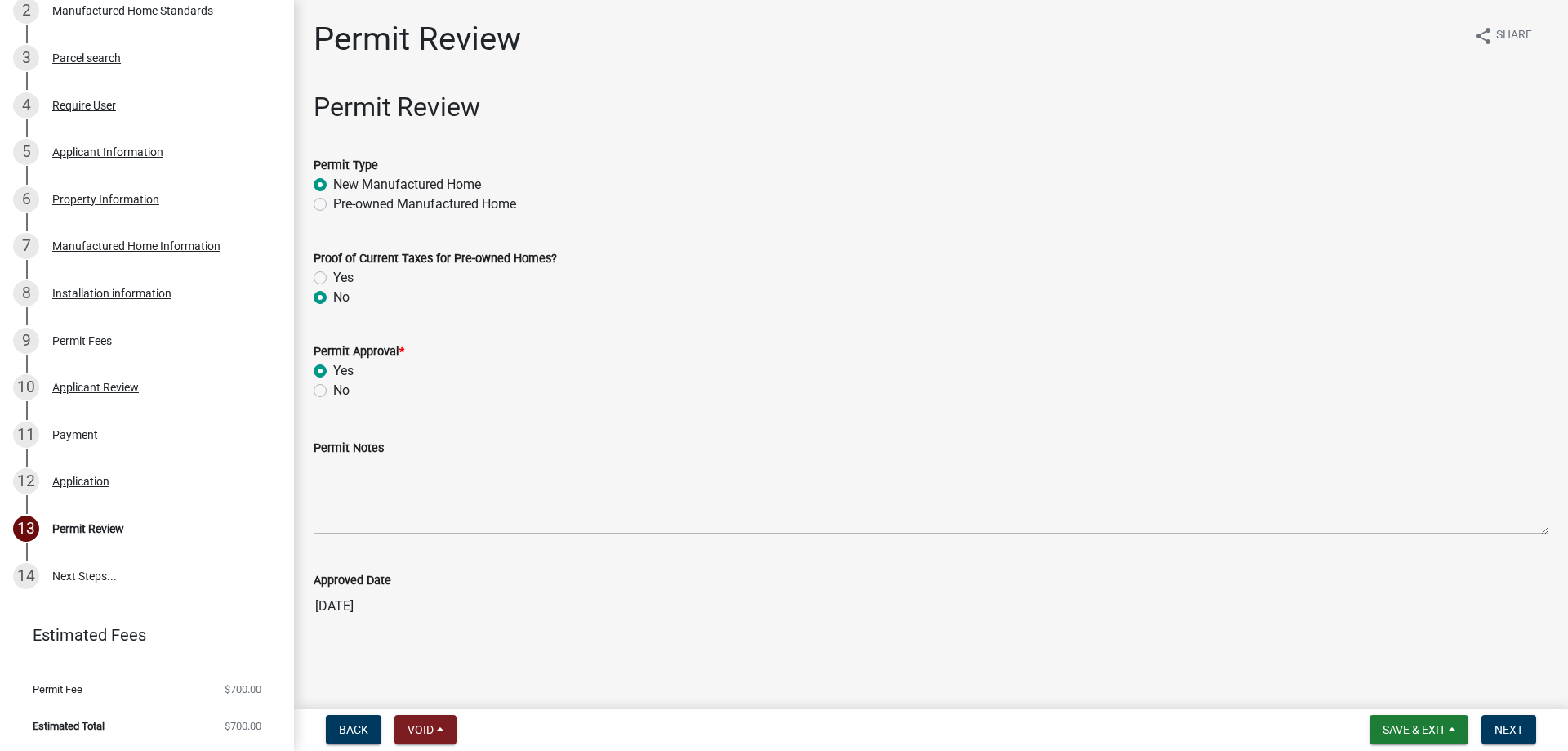
radio input "true"
click at [1506, 731] on span "Next" at bounding box center [1509, 729] width 29 height 13
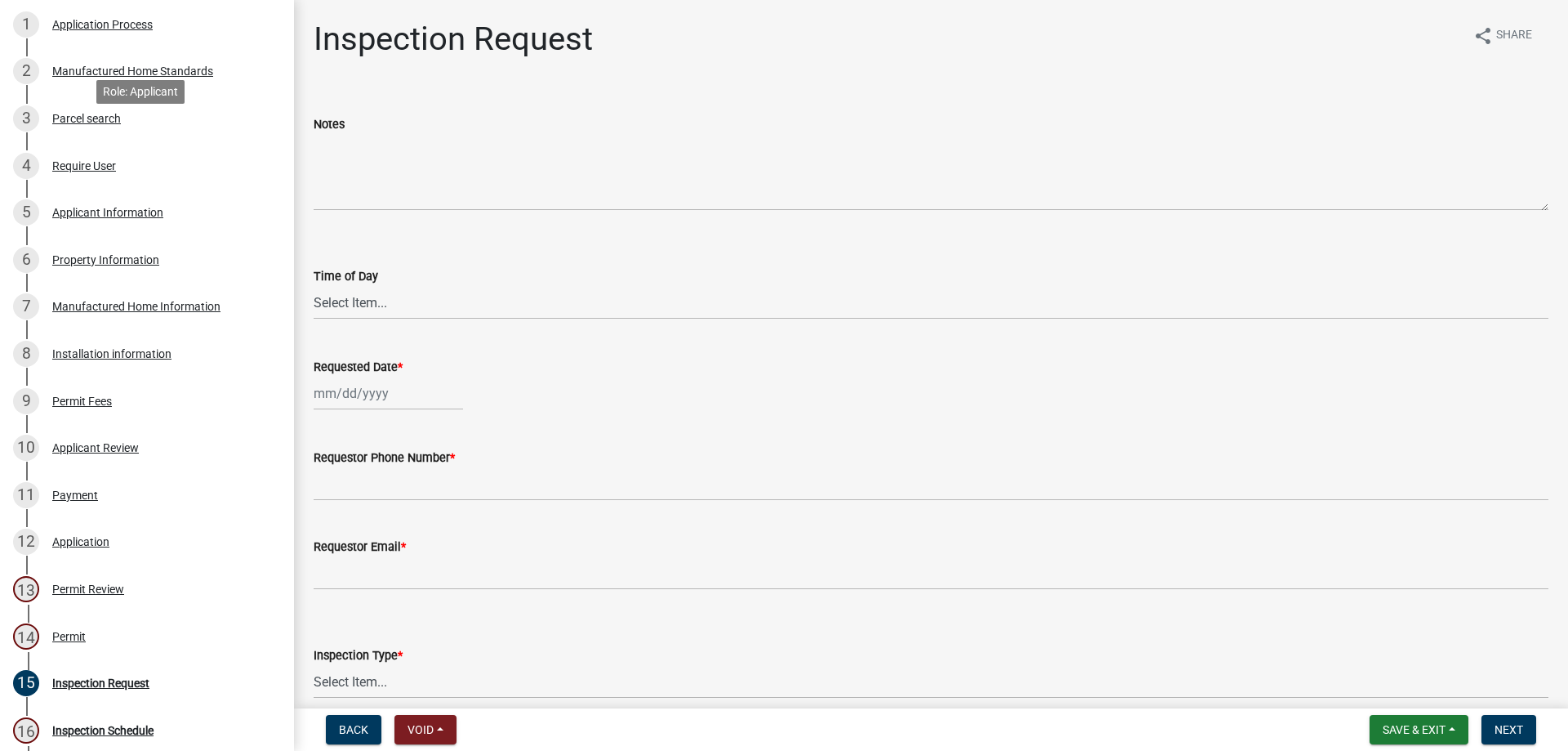
scroll to position [77, 0]
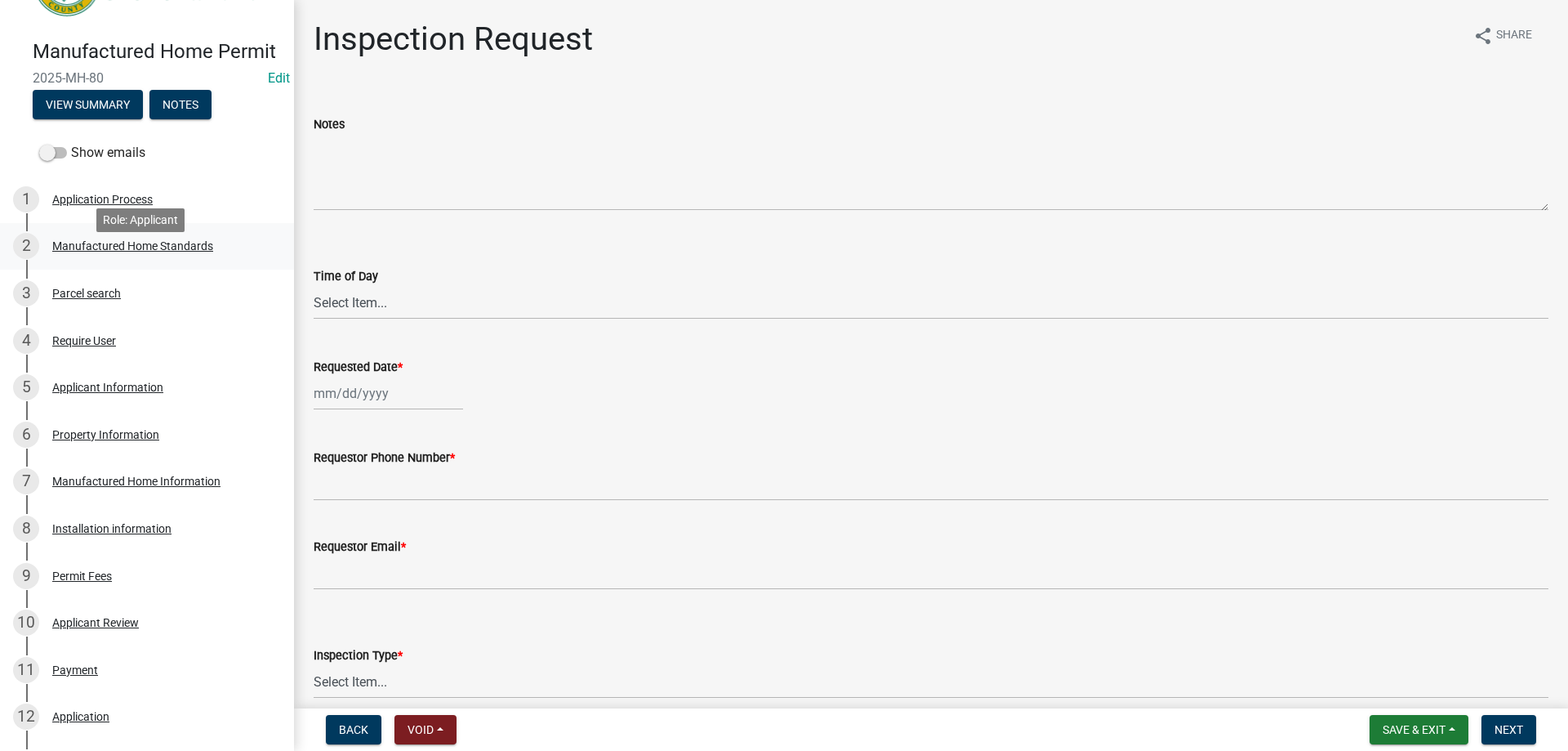
click at [147, 247] on link "2 Manufactured Home Standards" at bounding box center [147, 246] width 294 height 48
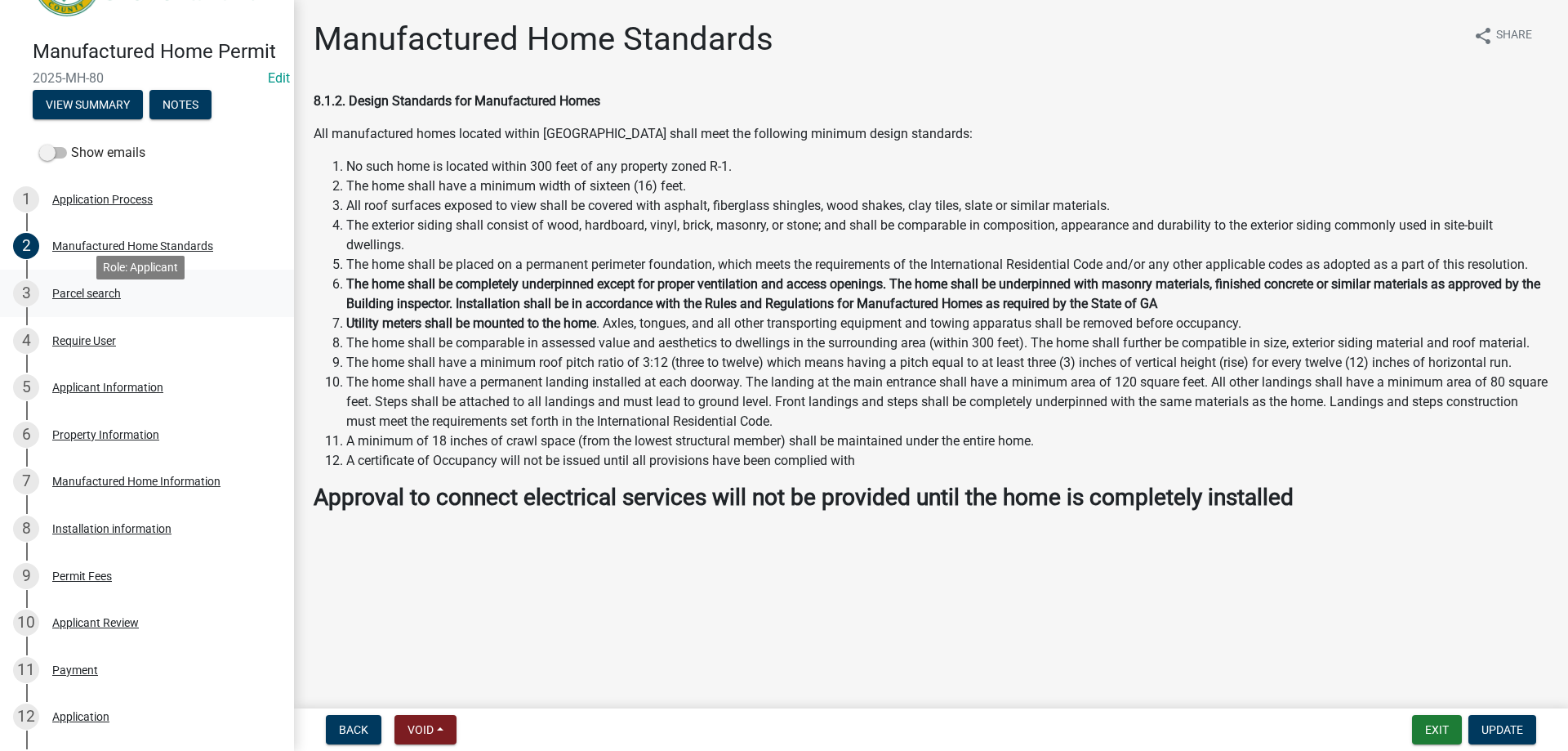
click at [139, 306] on div "3 Parcel search" at bounding box center [140, 293] width 255 height 26
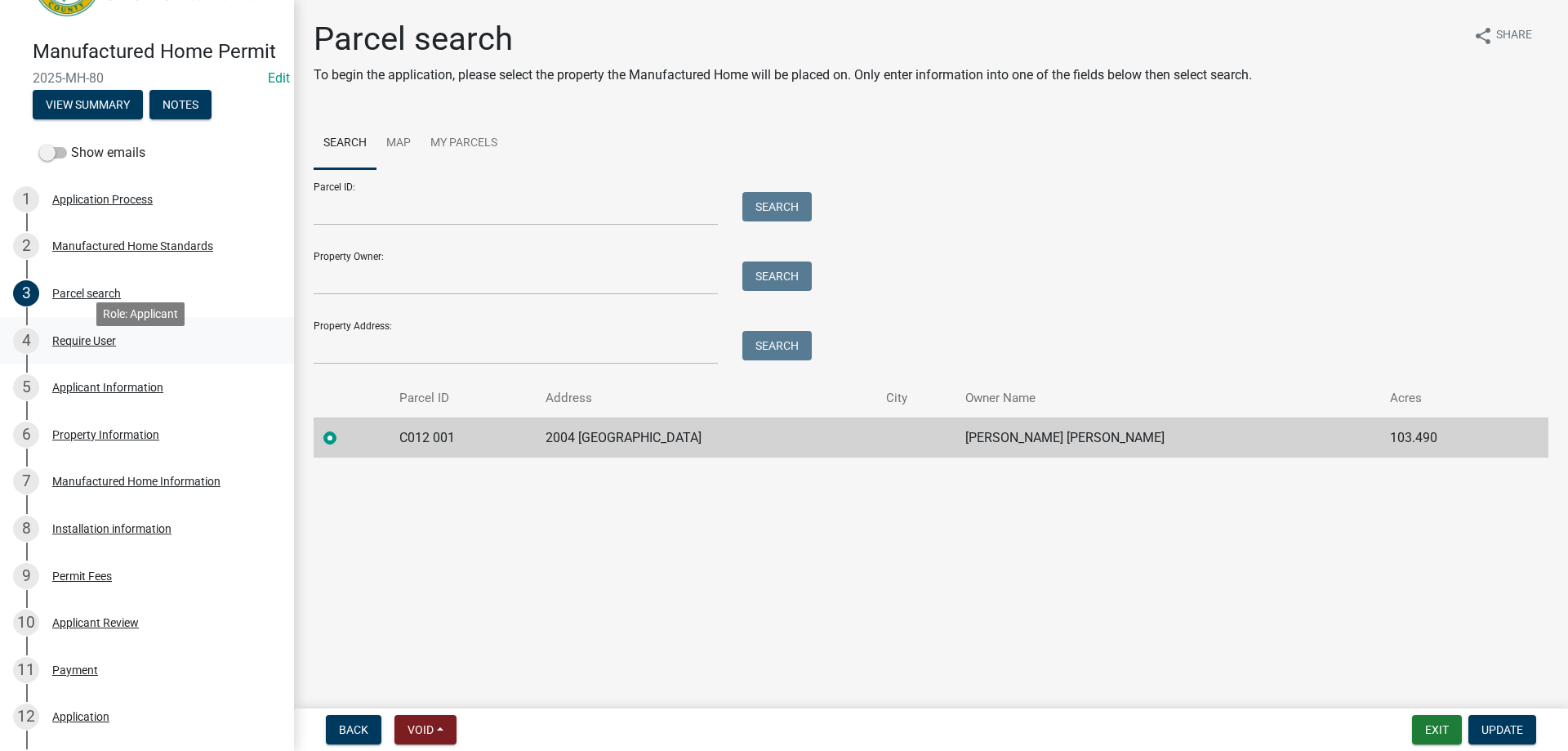
click at [138, 348] on div "4 Require User" at bounding box center [140, 341] width 255 height 26
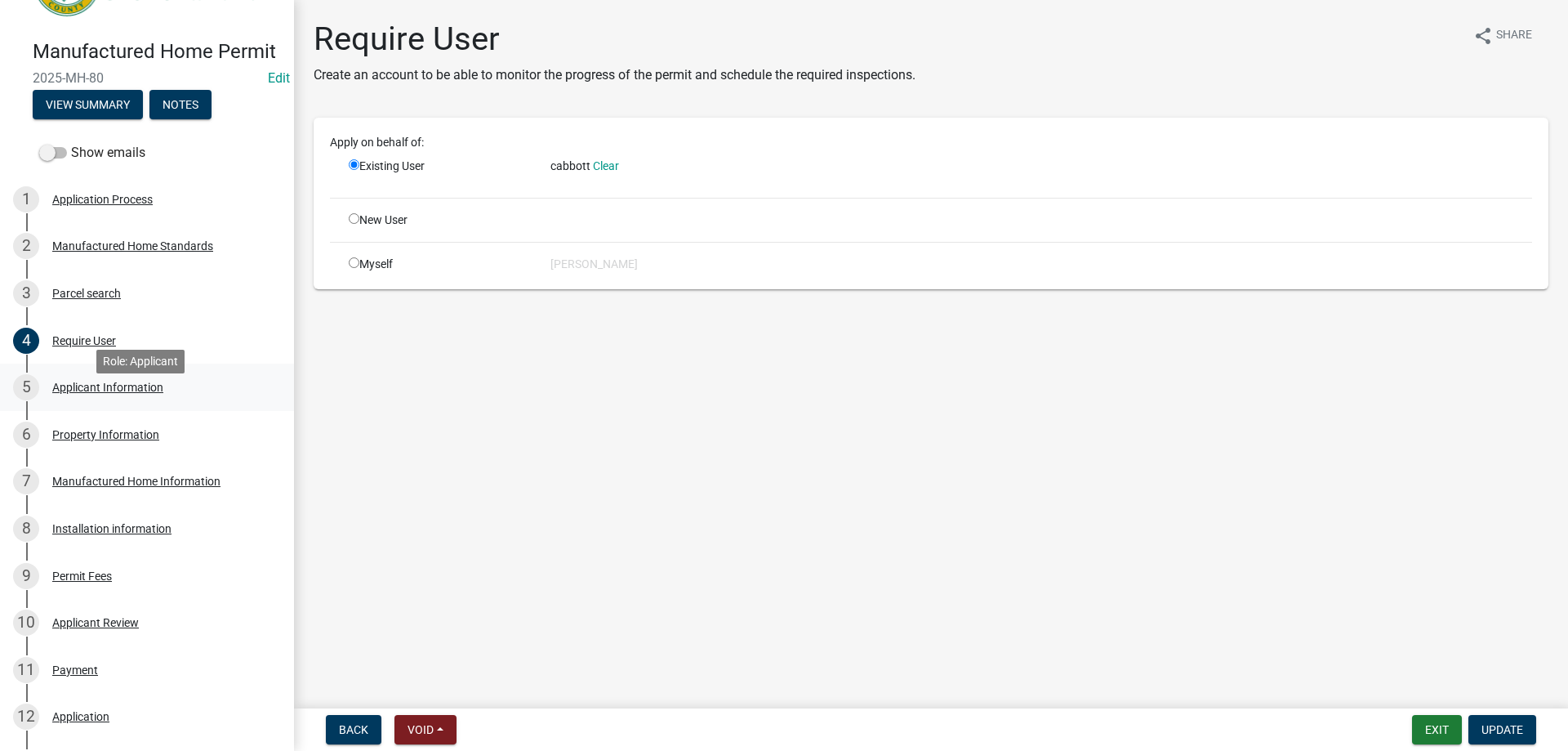
click at [141, 394] on div "5 Applicant Information" at bounding box center [140, 387] width 255 height 26
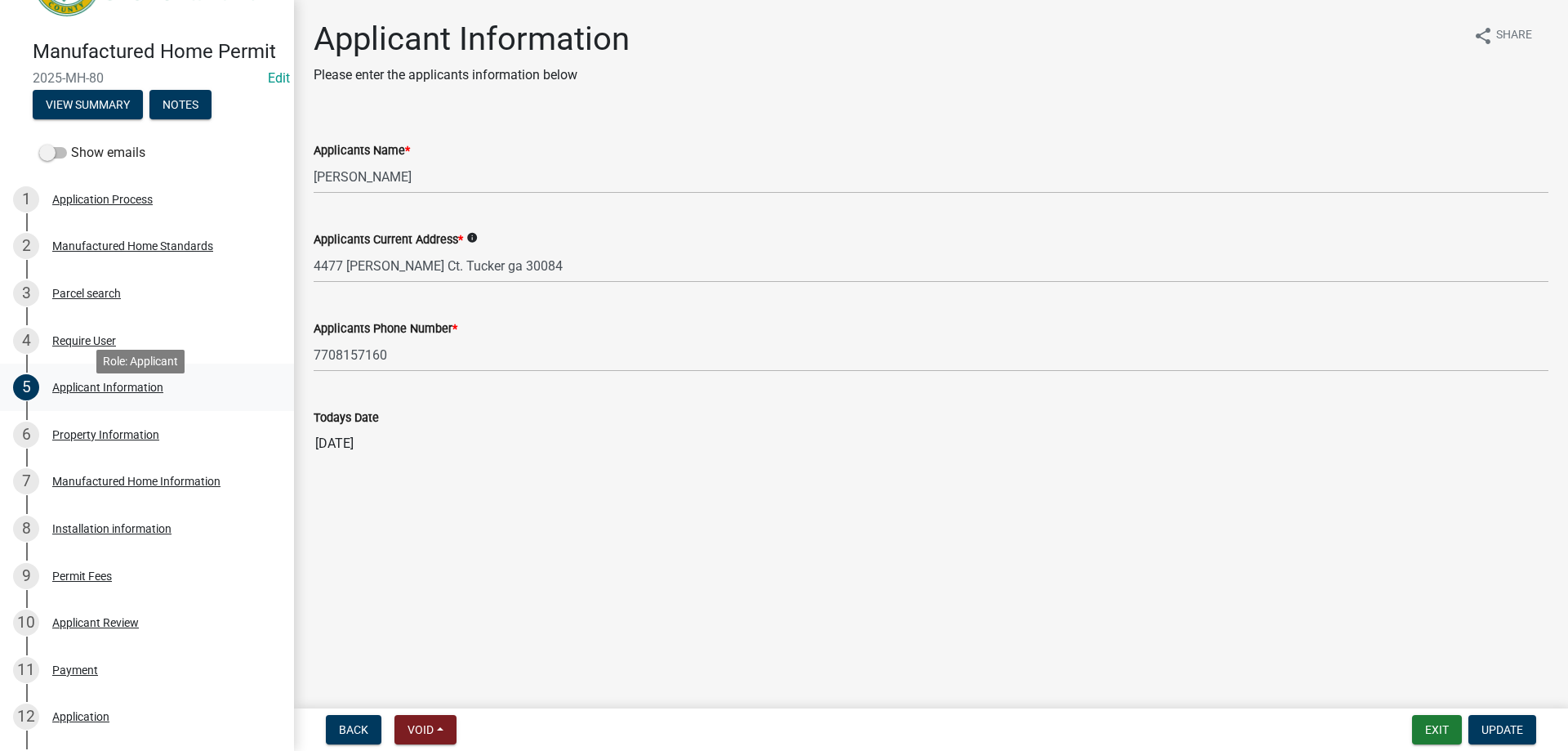
click at [143, 400] on div "5 Applicant Information" at bounding box center [140, 387] width 255 height 26
click at [142, 441] on div "Property Information" at bounding box center [105, 434] width 107 height 11
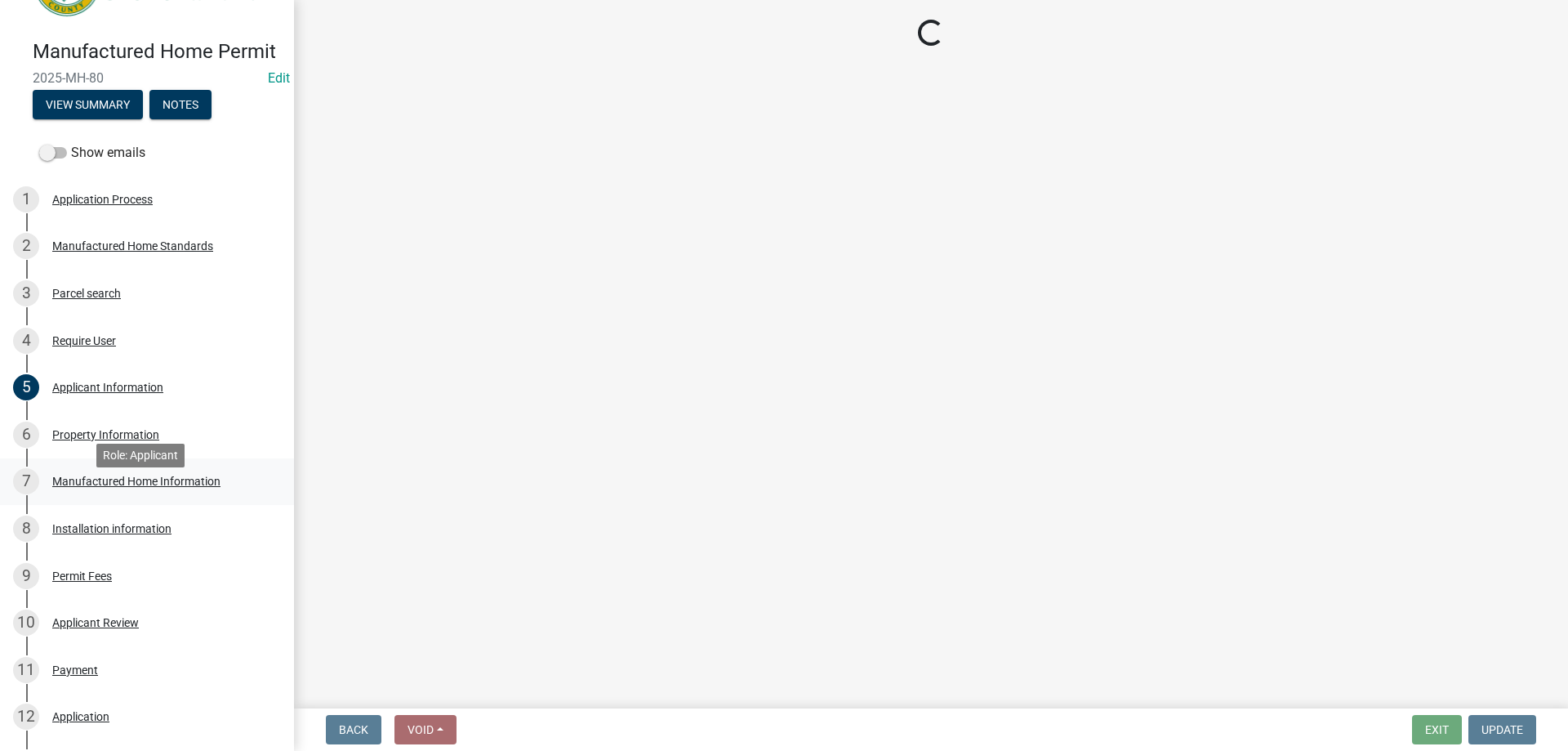
click at [151, 494] on div "7 Manufactured Home Information" at bounding box center [140, 481] width 255 height 26
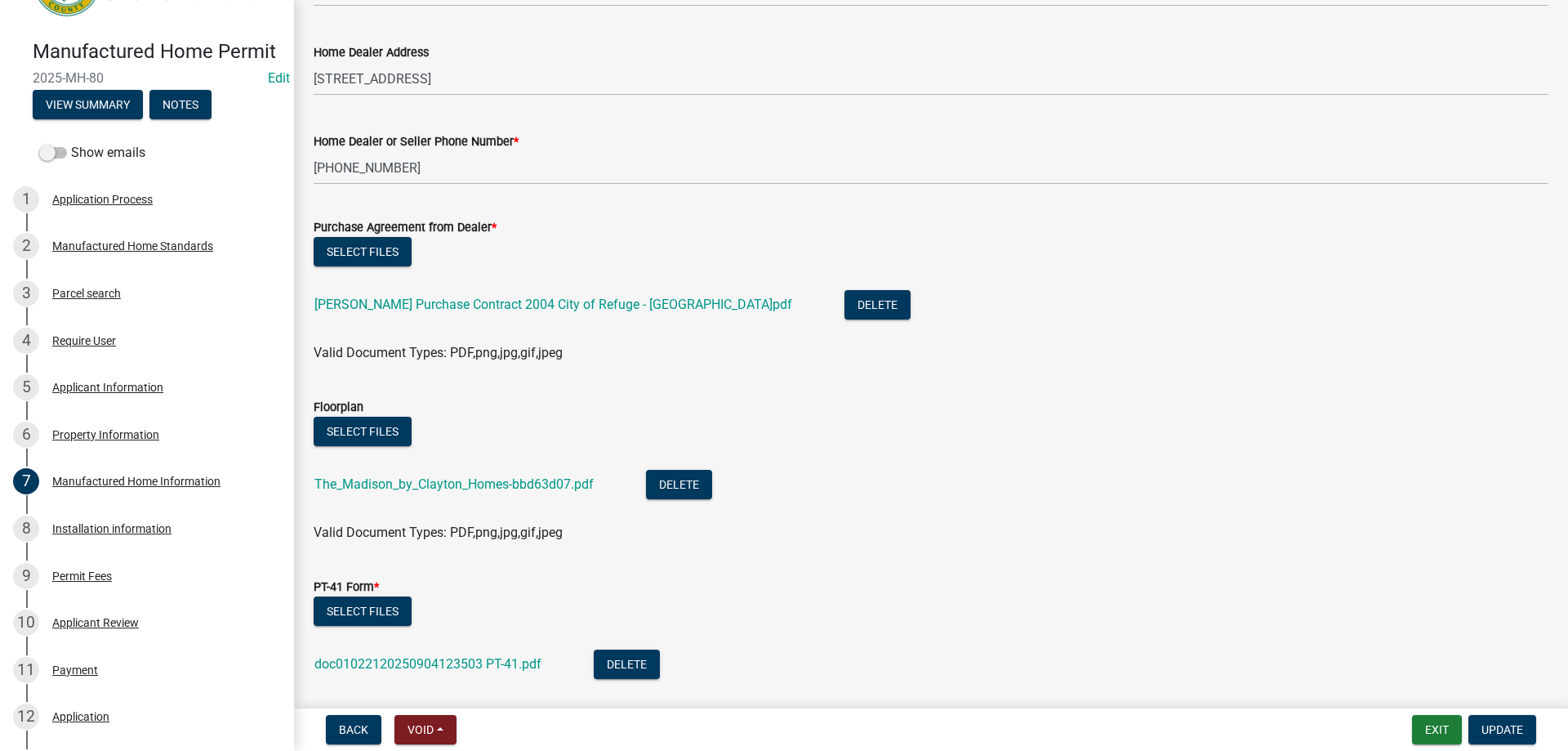
scroll to position [810, 0]
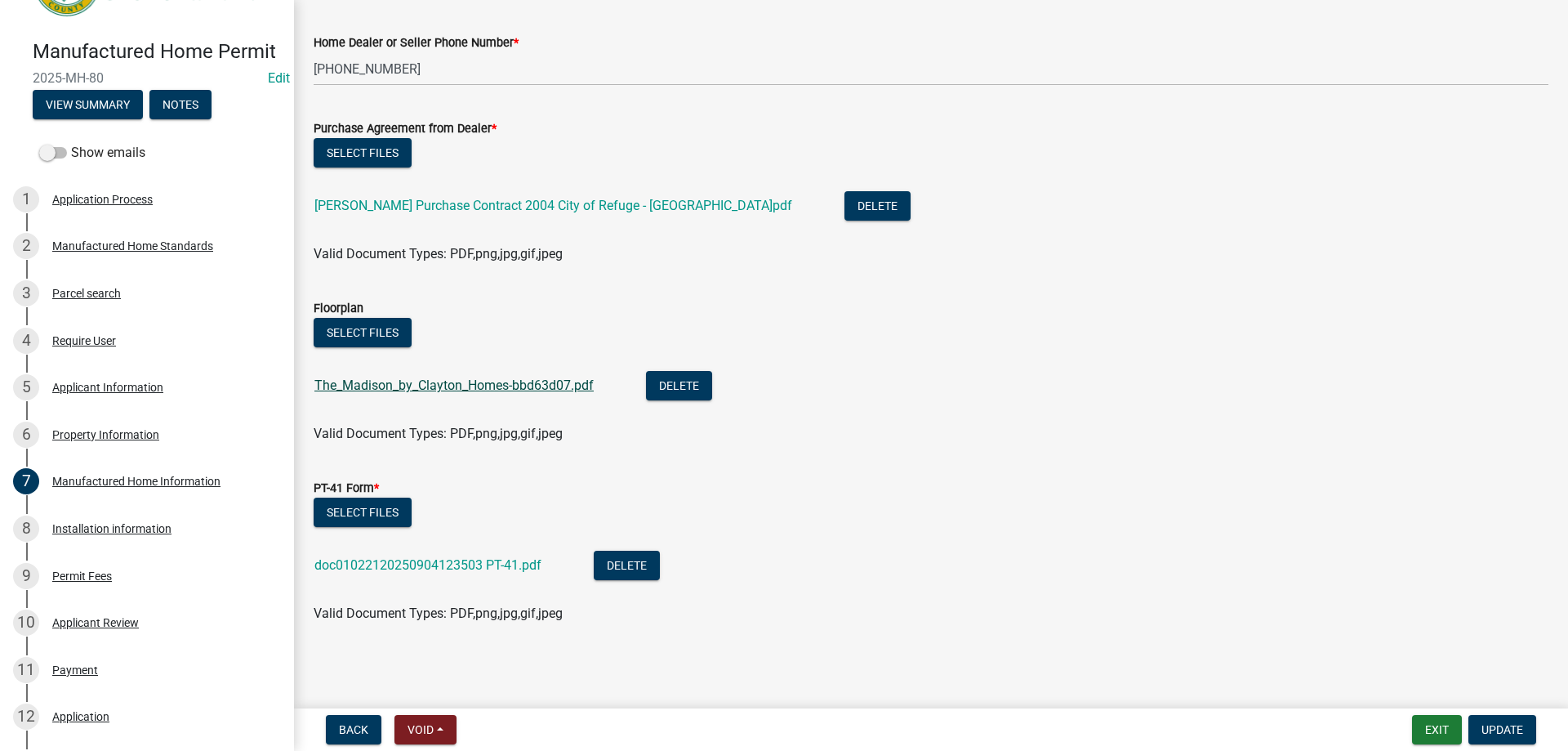
click at [466, 384] on link "The_Madison_by_Clayton_Homes-bbd63d07.pdf" at bounding box center [454, 385] width 279 height 16
click at [1428, 737] on button "Exit" at bounding box center [1436, 729] width 49 height 29
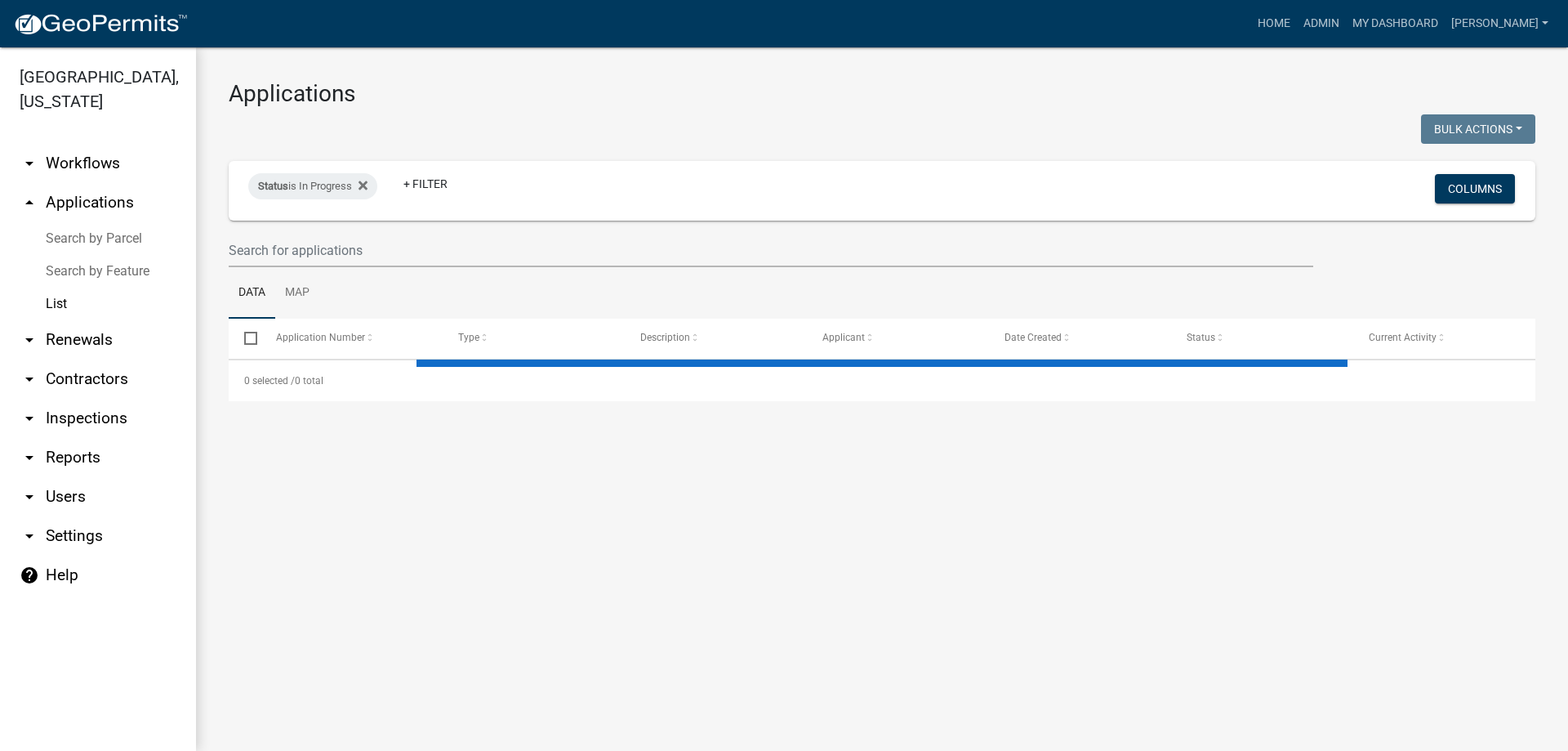
select select "3: 100"
